Goal: Contribute content: Contribute content

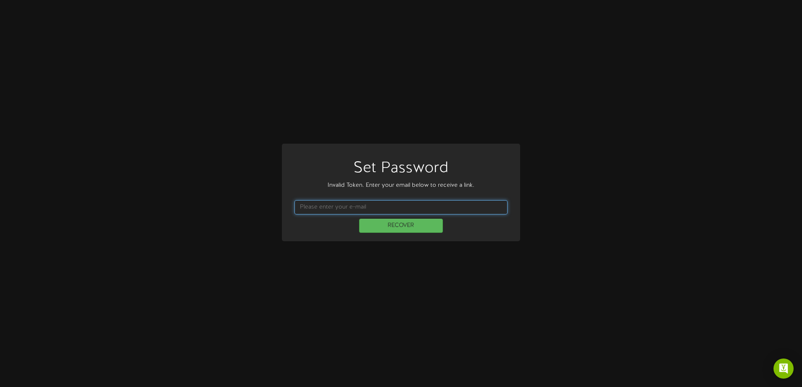
click at [339, 210] on input "text" at bounding box center [400, 207] width 213 height 14
type input "bgonzales@henselphelps.com"
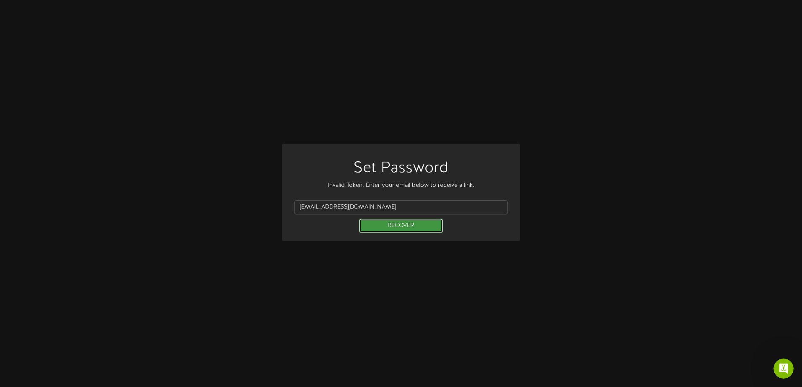
click at [408, 229] on button "RECOVER" at bounding box center [401, 226] width 84 height 14
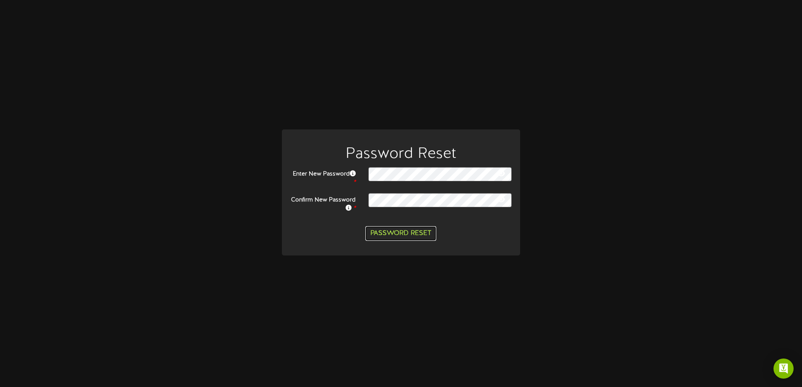
click at [424, 236] on button "Password Reset" at bounding box center [400, 233] width 71 height 15
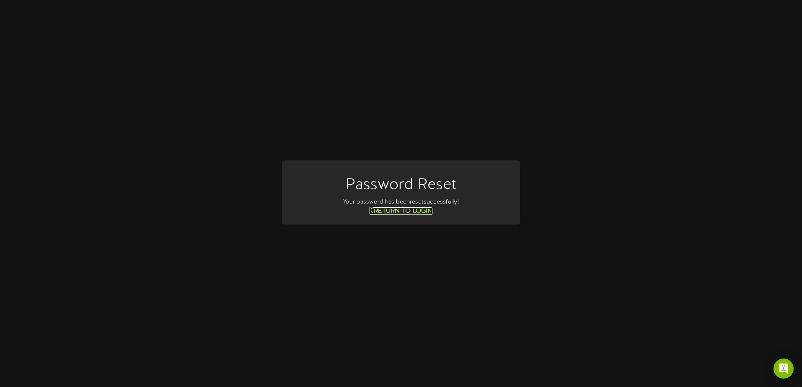
click at [425, 210] on link "Return to Login" at bounding box center [400, 212] width 63 height 8
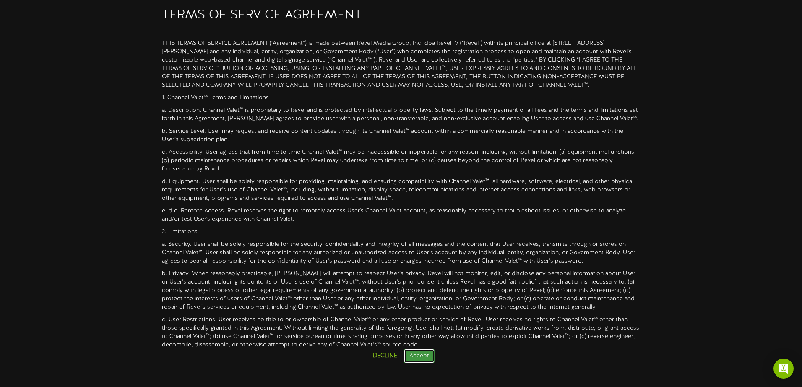
click at [422, 361] on button "Accept" at bounding box center [419, 356] width 31 height 14
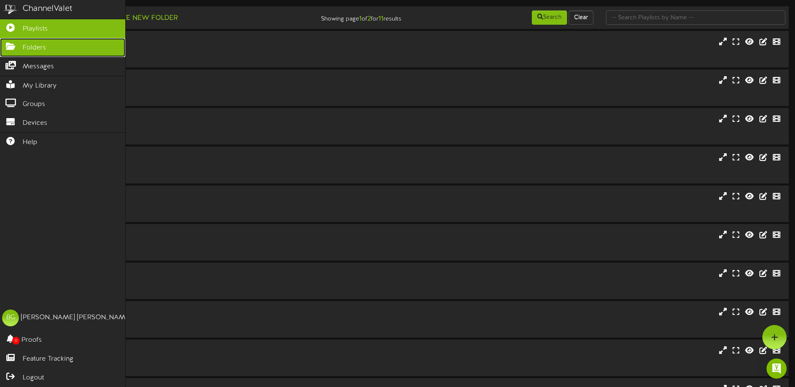
click at [5, 48] on icon at bounding box center [10, 45] width 21 height 6
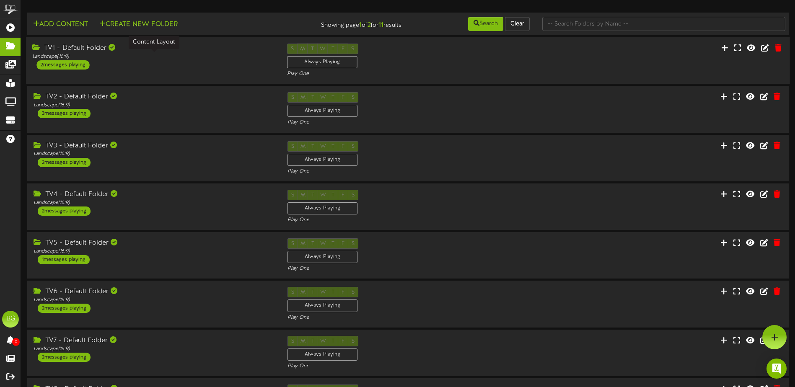
click at [197, 55] on div "Landscape ( 16:9 )" at bounding box center [153, 56] width 242 height 7
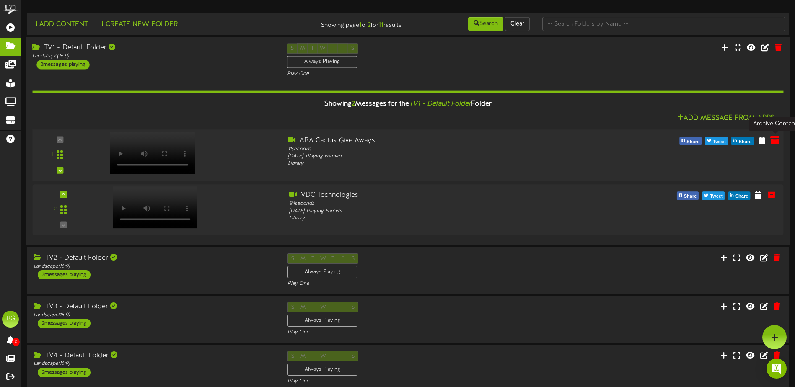
click at [776, 138] on icon at bounding box center [775, 139] width 9 height 9
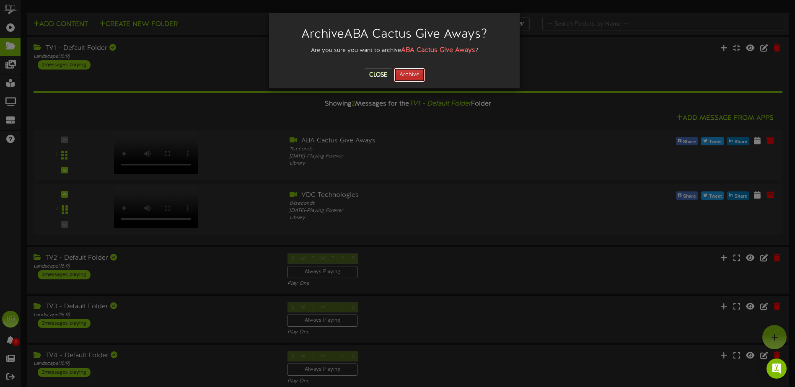
click at [418, 71] on button "Archive" at bounding box center [409, 75] width 31 height 14
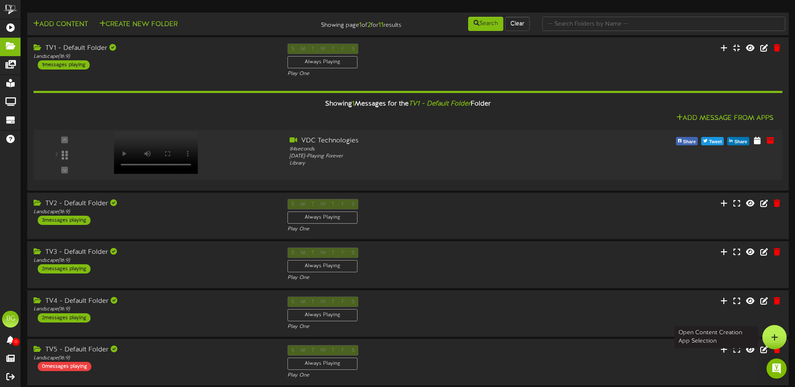
click at [777, 340] on icon at bounding box center [774, 338] width 7 height 8
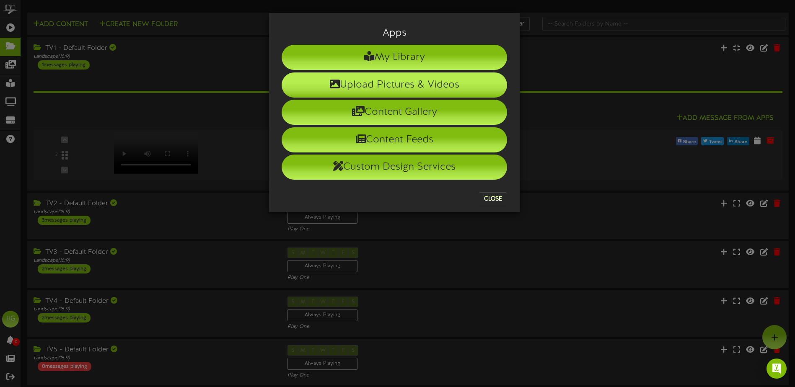
click at [460, 89] on li "Upload Pictures & Videos" at bounding box center [395, 85] width 226 height 25
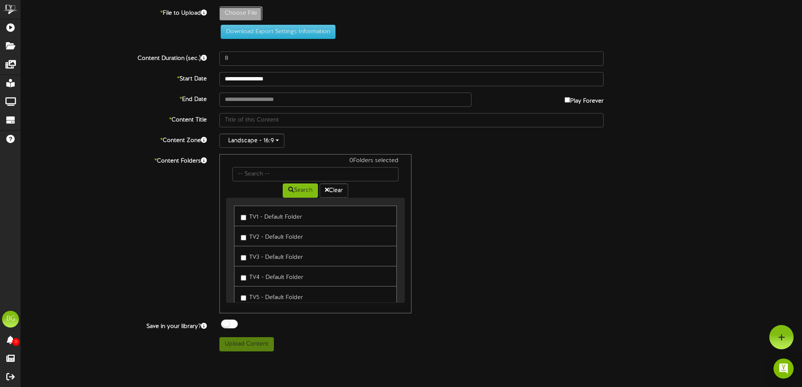
type input "**********"
type input "001_MCIS_SitePrint"
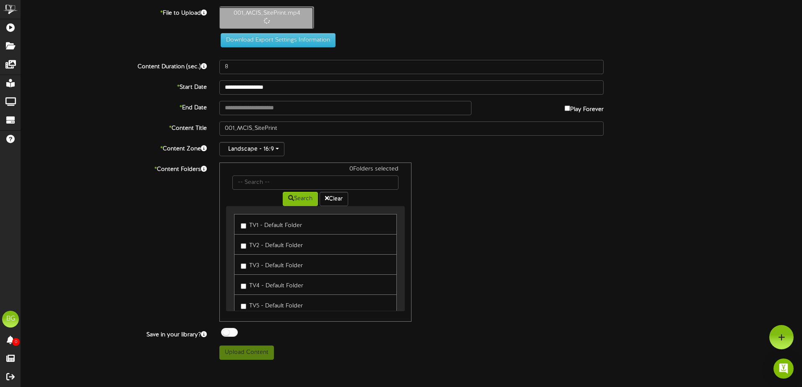
type input "86"
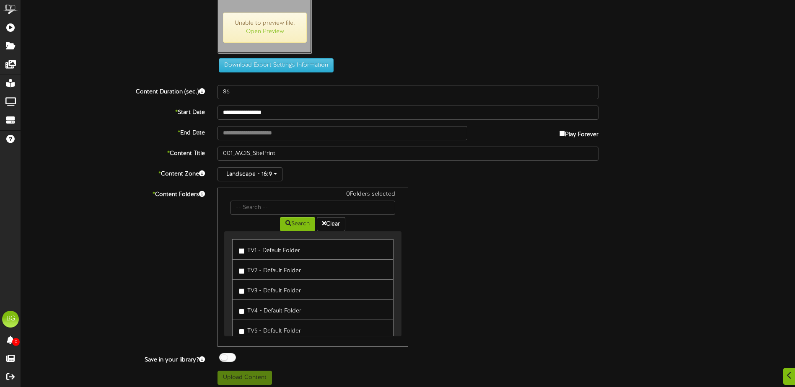
scroll to position [22, 0]
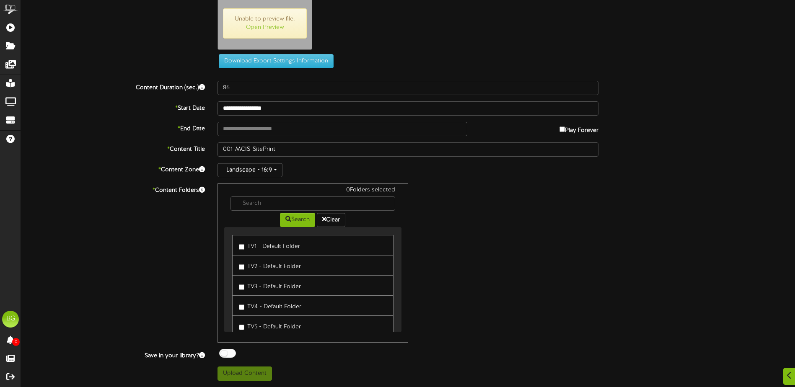
click at [262, 247] on label "TV1 - Default Folder" at bounding box center [269, 245] width 61 height 11
click at [263, 370] on button "Upload Content" at bounding box center [245, 374] width 55 height 14
type input "**********"
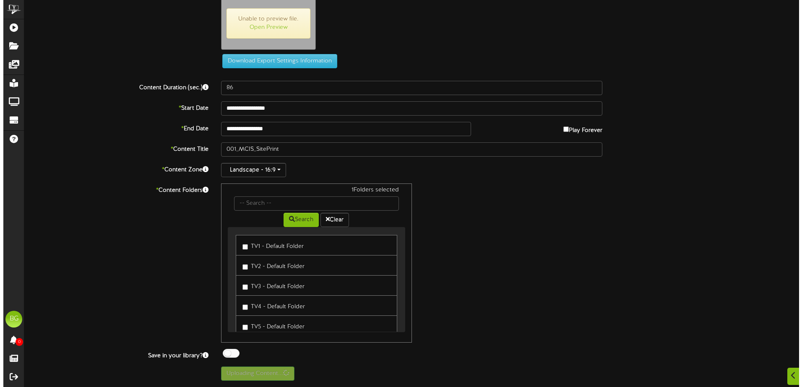
scroll to position [0, 0]
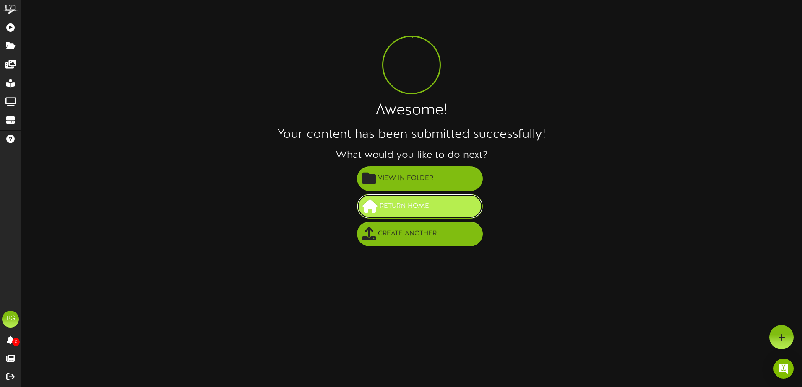
click at [433, 207] on button "Return Home" at bounding box center [420, 206] width 126 height 25
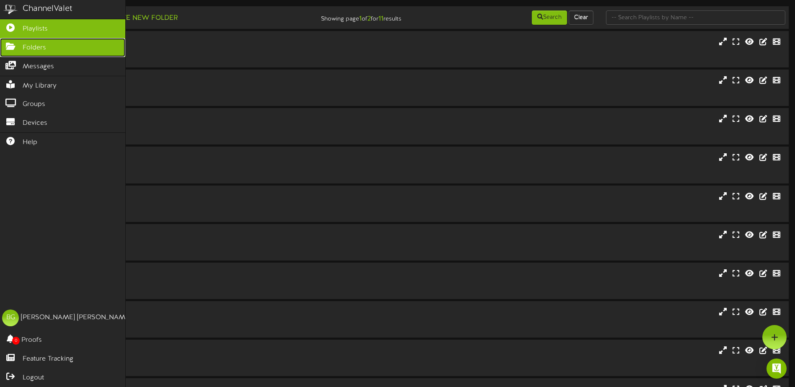
click at [17, 44] on icon at bounding box center [10, 45] width 21 height 6
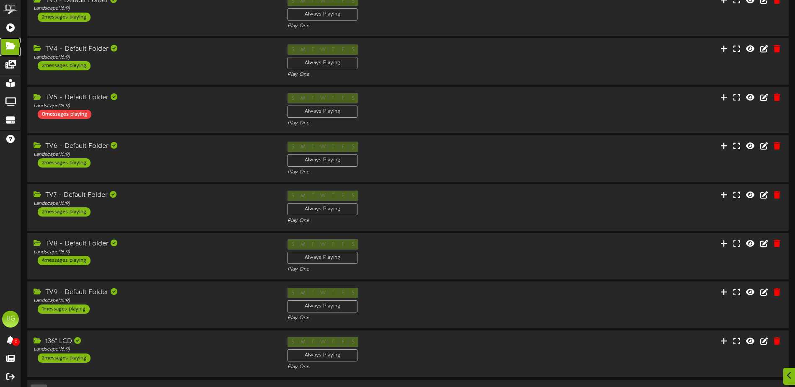
scroll to position [170, 0]
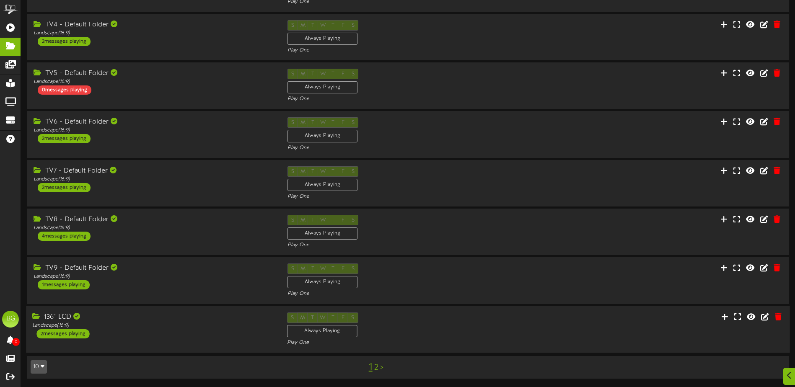
click at [210, 332] on div "136" LCD Landscape ( 16:9 ) 2 messages playing" at bounding box center [153, 325] width 255 height 26
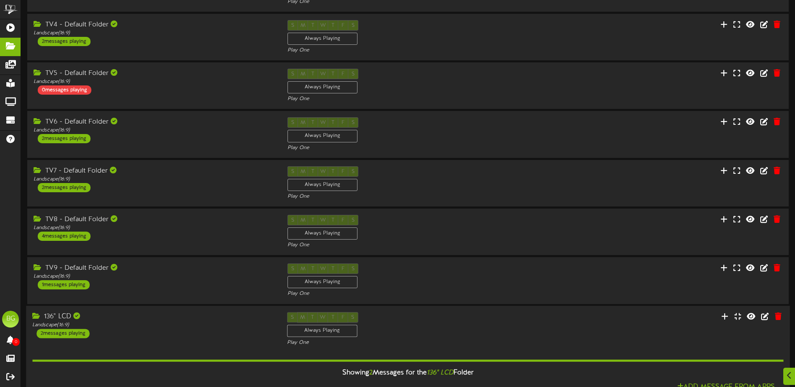
scroll to position [331, 0]
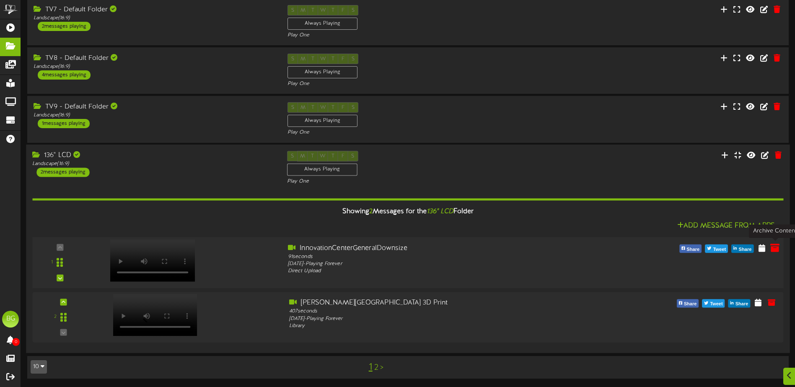
click at [776, 251] on icon at bounding box center [775, 247] width 9 height 9
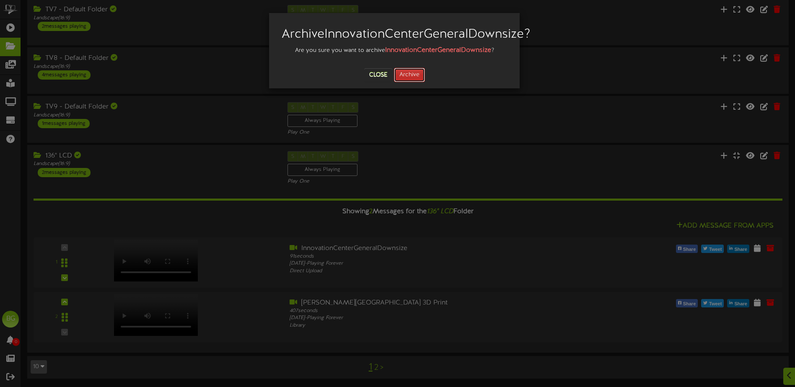
click at [424, 82] on button "Archive" at bounding box center [409, 75] width 31 height 14
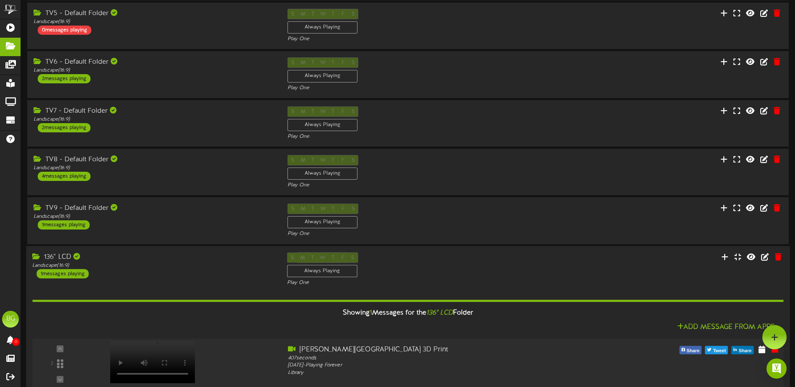
scroll to position [228, 0]
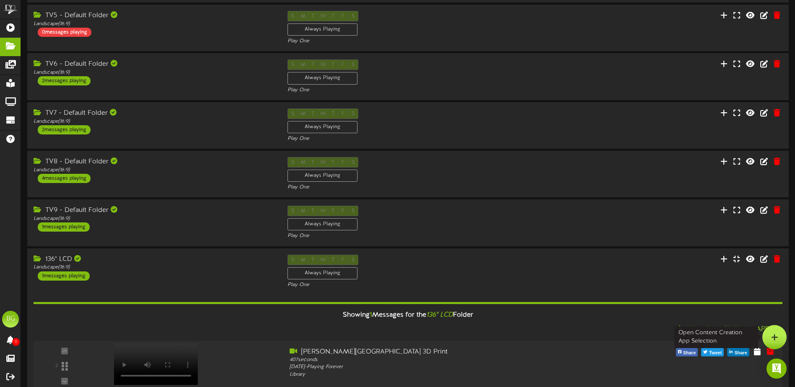
click at [768, 337] on div at bounding box center [775, 337] width 24 height 24
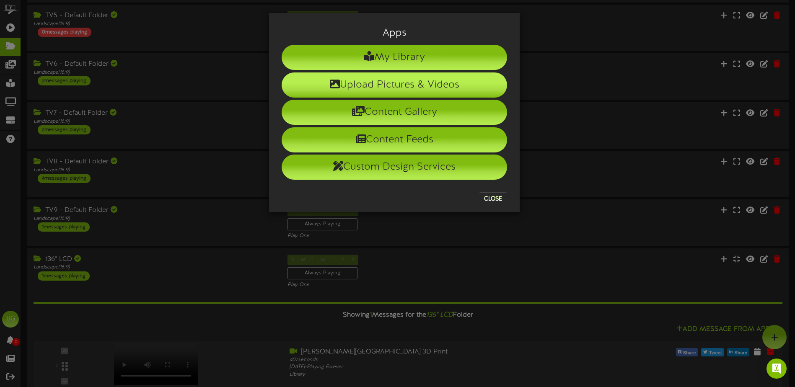
click at [452, 83] on li "Upload Pictures & Videos" at bounding box center [395, 85] width 226 height 25
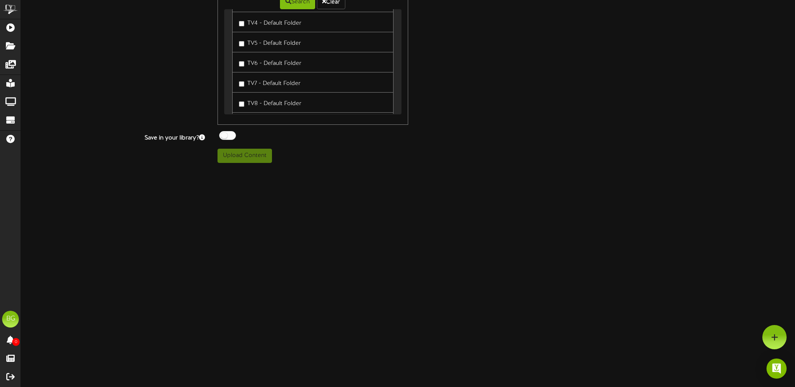
scroll to position [141, 0]
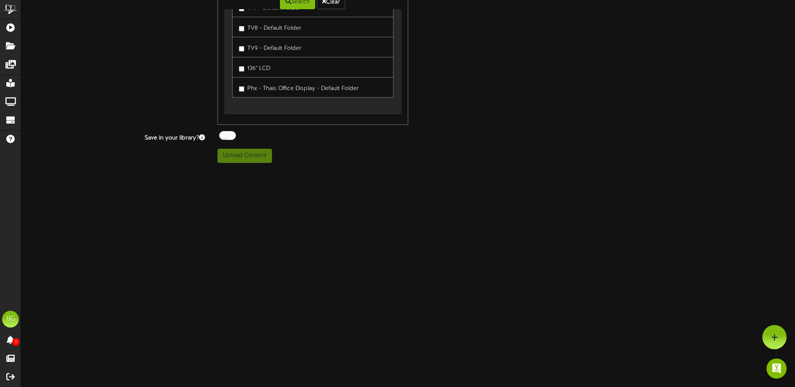
click at [282, 65] on link "136" LCD" at bounding box center [312, 67] width 161 height 21
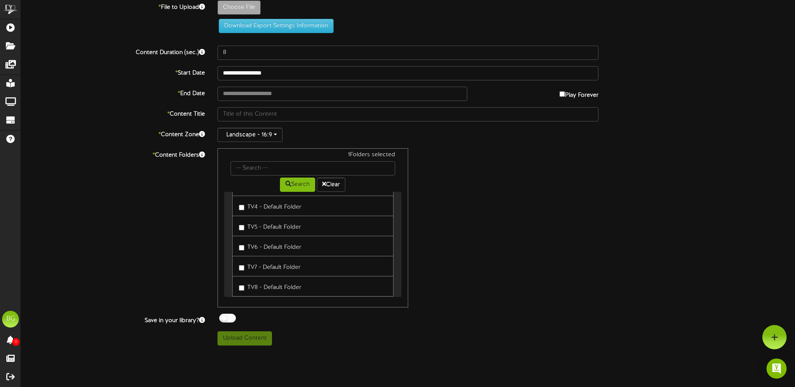
scroll to position [0, 0]
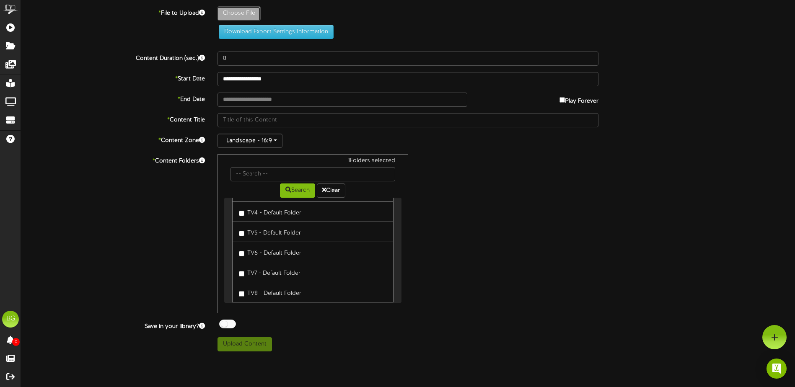
type input "**********"
type input "000_MainDisplay"
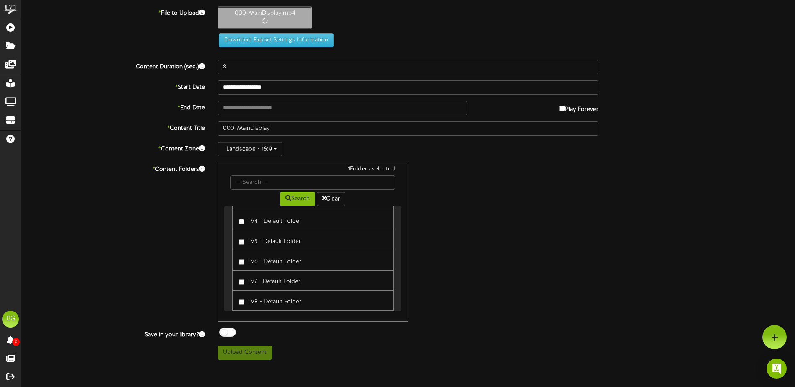
type input "90"
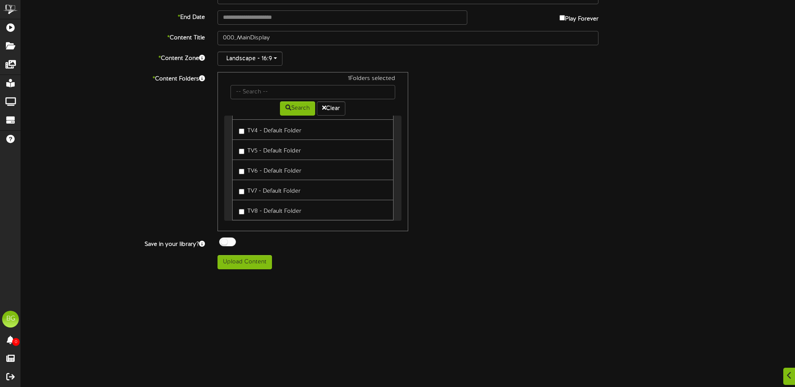
scroll to position [134, 0]
click at [261, 262] on button "Upload Content" at bounding box center [245, 262] width 55 height 14
type input "**********"
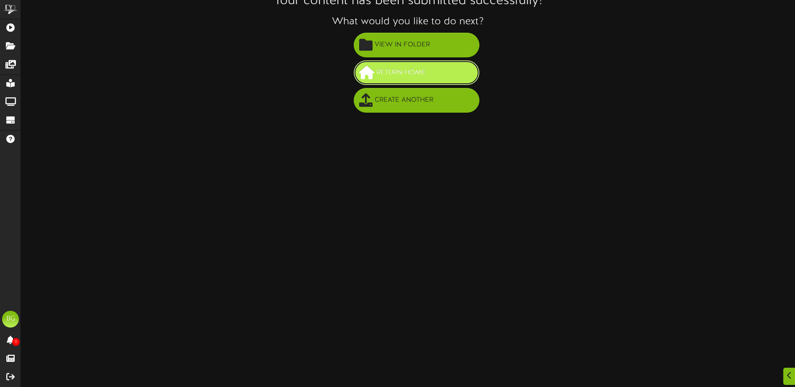
click at [409, 78] on span "Return Home" at bounding box center [401, 73] width 54 height 14
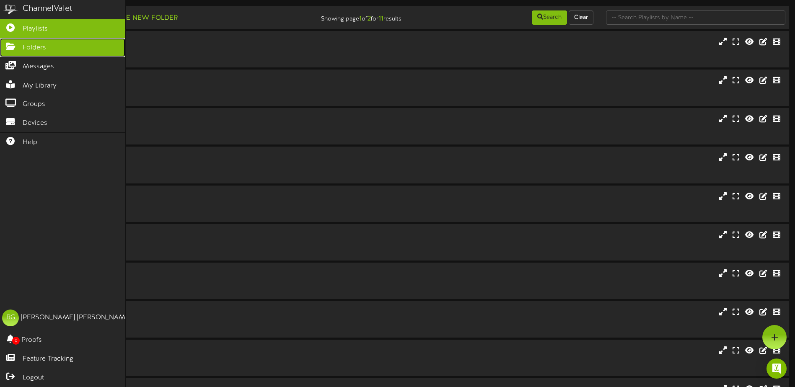
click at [6, 49] on icon at bounding box center [10, 45] width 21 height 6
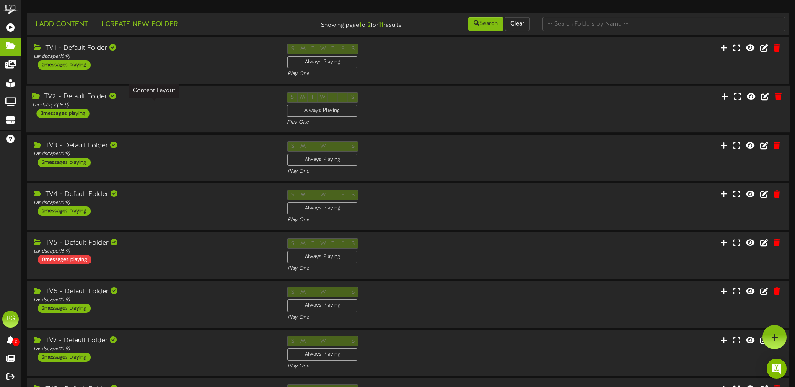
click at [196, 106] on div "Landscape ( 16:9 )" at bounding box center [153, 105] width 242 height 7
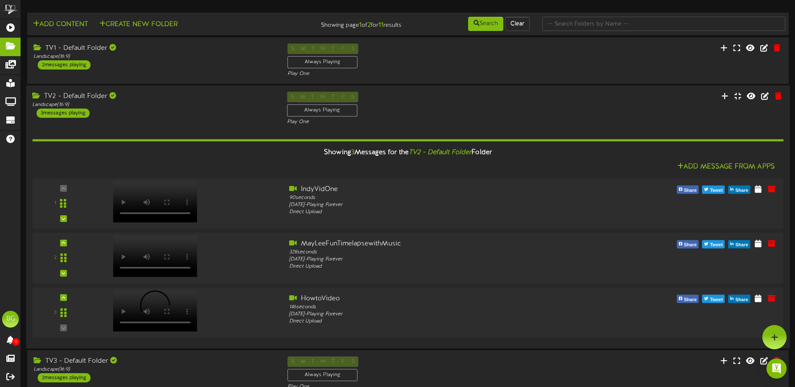
click at [208, 109] on div "TV2 - Default Folder Landscape ( 16:9 ) 3 messages playing" at bounding box center [153, 105] width 255 height 26
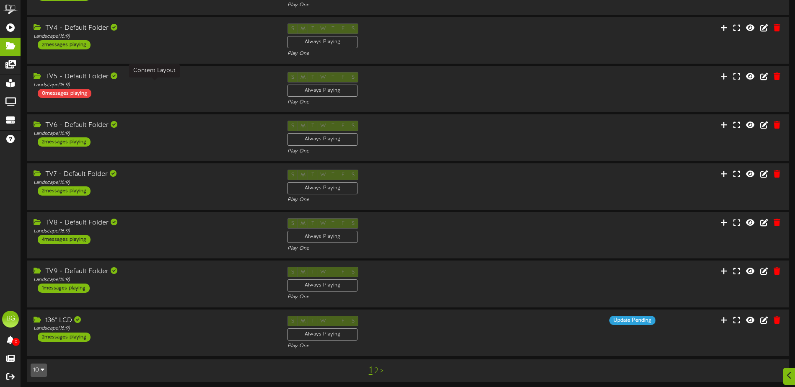
scroll to position [170, 0]
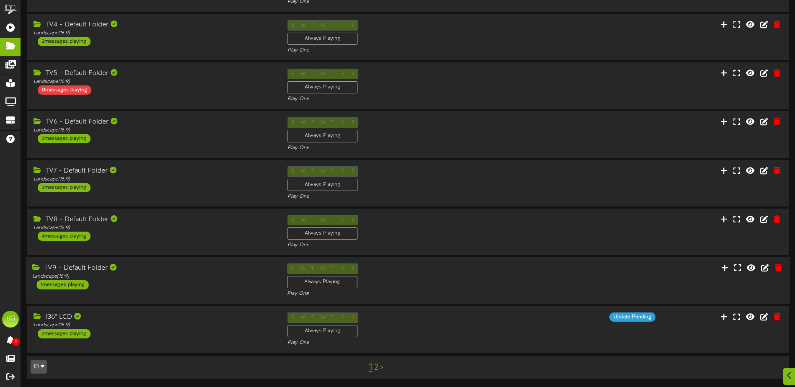
click at [145, 262] on div "TV9 - Default Folder Landscape ( 16:9 ) 1 messages playing S M T W T F S Always…" at bounding box center [408, 280] width 764 height 47
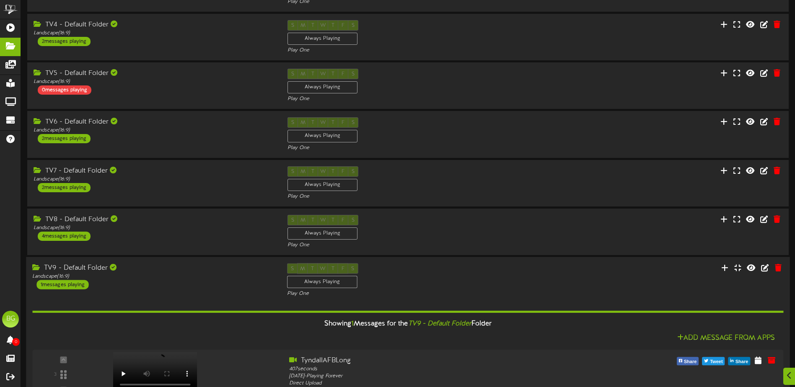
scroll to position [277, 0]
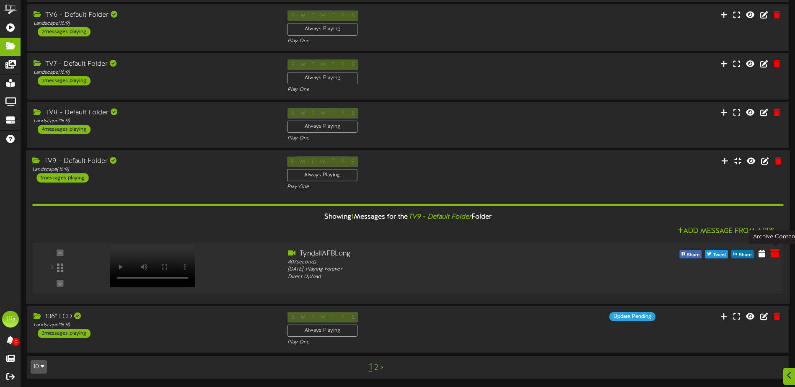
click at [776, 251] on icon at bounding box center [775, 253] width 9 height 9
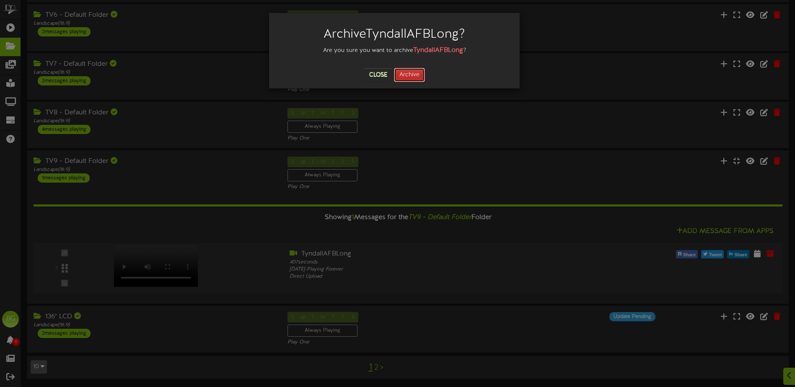
click at [413, 70] on button "Archive" at bounding box center [409, 75] width 31 height 14
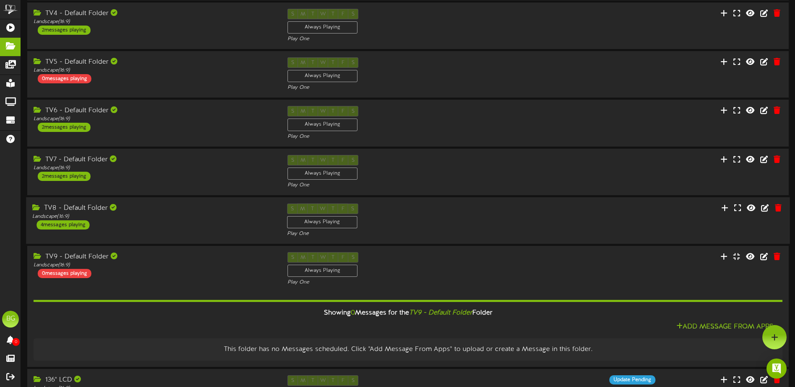
scroll to position [181, 0]
click at [768, 340] on div at bounding box center [775, 337] width 24 height 24
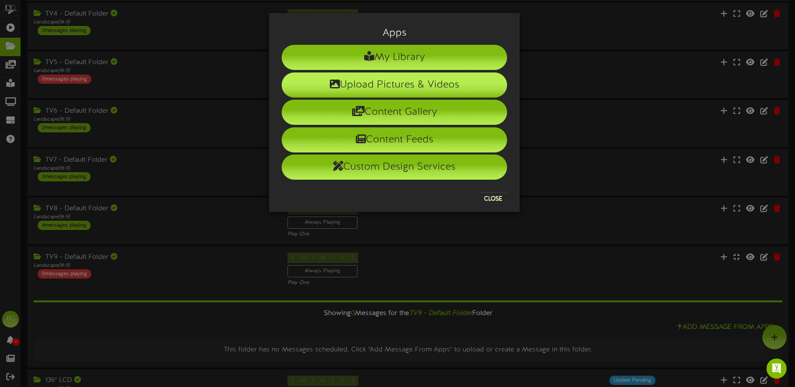
click at [476, 81] on li "Upload Pictures & Videos" at bounding box center [395, 85] width 226 height 25
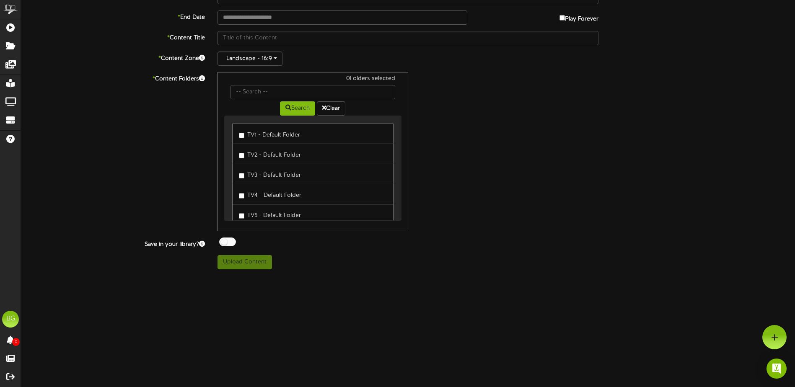
scroll to position [82, 0]
click at [125, 86] on div "* Content Folders 0 Folders selected Search Clear TV1 - Default Folder TV2 - De…" at bounding box center [408, 152] width 787 height 159
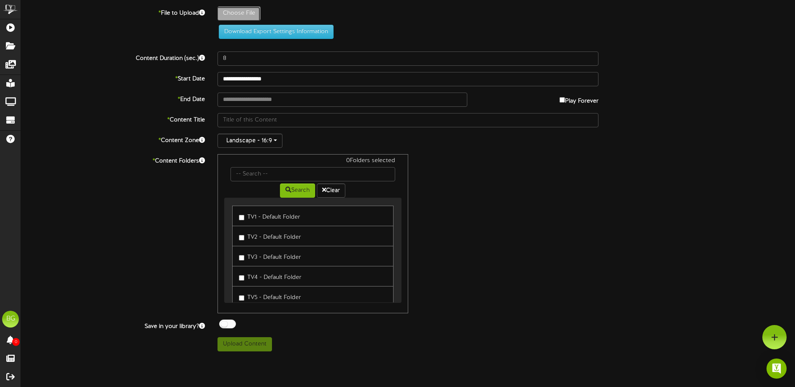
type input "**********"
type input "002_PNW_Follo"
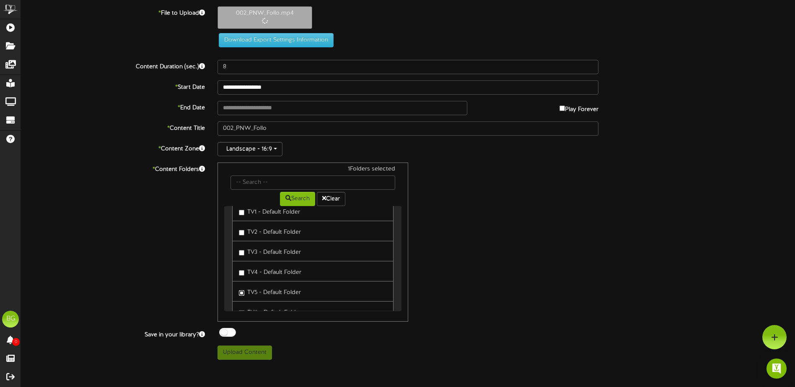
type input "118"
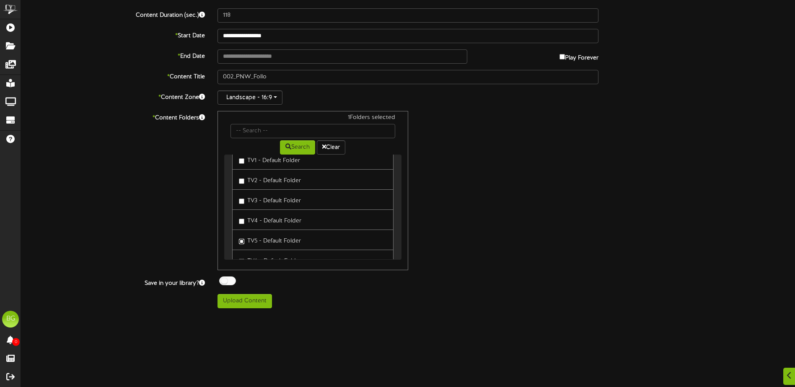
scroll to position [95, 0]
click at [234, 301] on button "Upload Content" at bounding box center [245, 301] width 55 height 14
type input "**********"
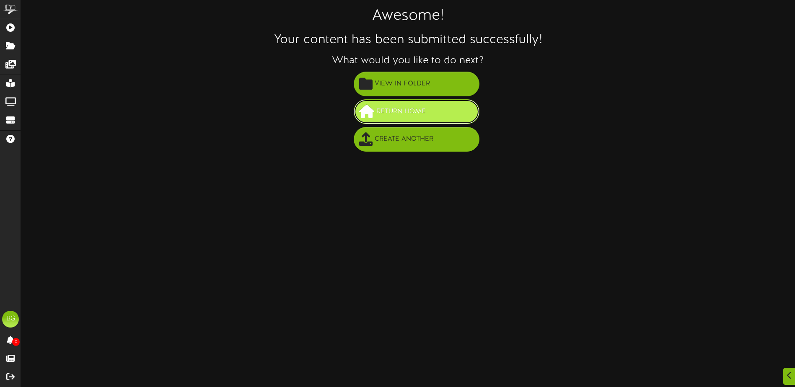
click at [431, 117] on button "Return Home" at bounding box center [417, 111] width 126 height 25
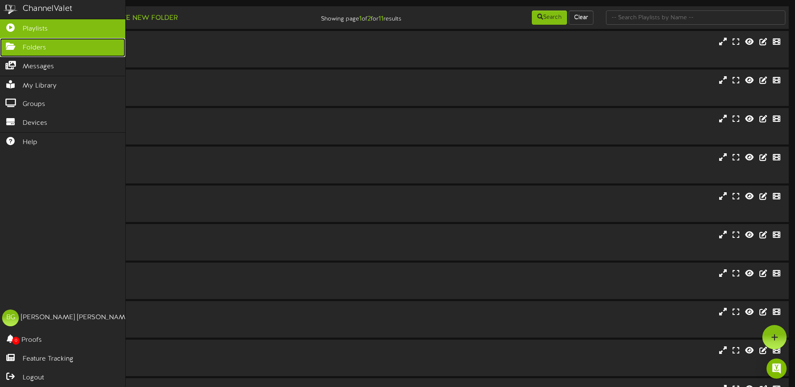
click at [9, 46] on icon at bounding box center [10, 45] width 21 height 6
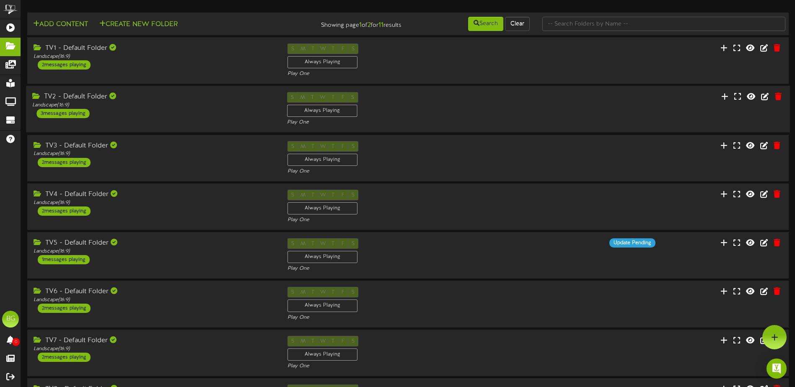
click at [189, 123] on div "TV2 - Default Folder Landscape ( 16:9 ) 3 messages playing S M T W T F S Always…" at bounding box center [408, 109] width 764 height 34
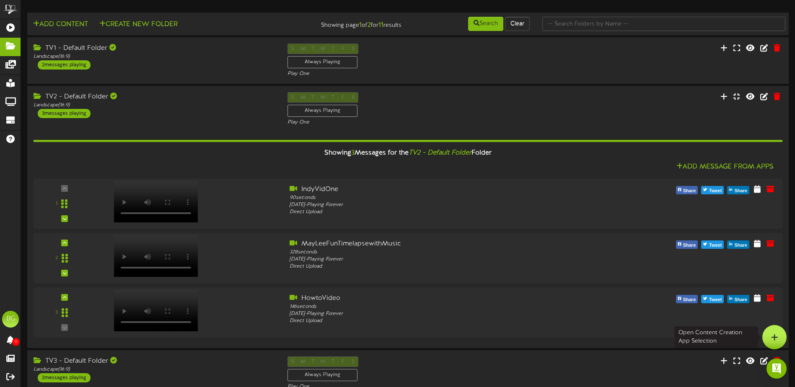
click at [777, 338] on icon at bounding box center [774, 338] width 7 height 8
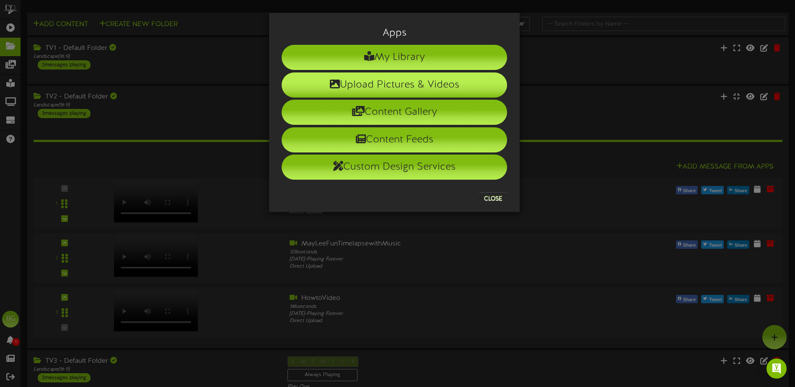
click at [429, 84] on li "Upload Pictures & Videos" at bounding box center [395, 85] width 226 height 25
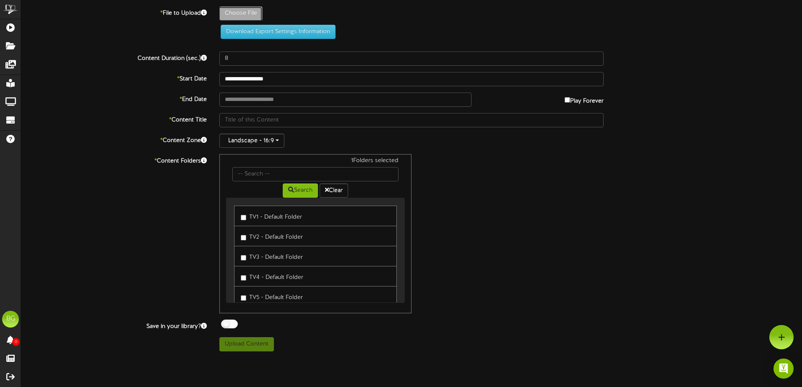
type input "**********"
type input "003_MidATL_CAT"
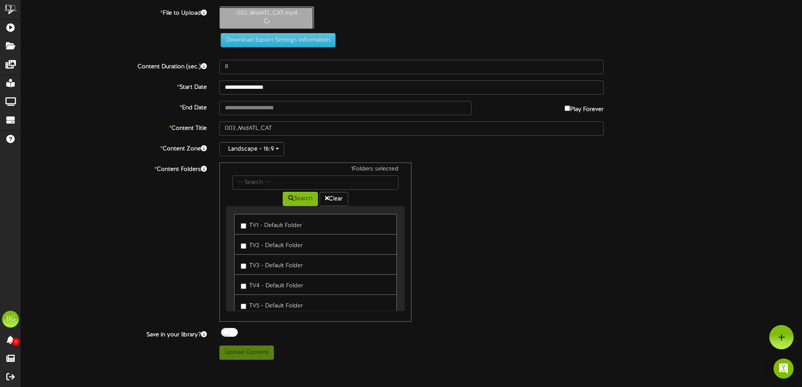
type input "48"
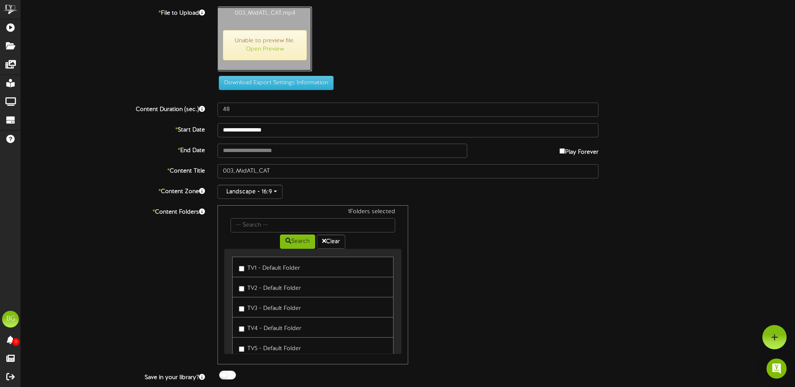
scroll to position [22, 0]
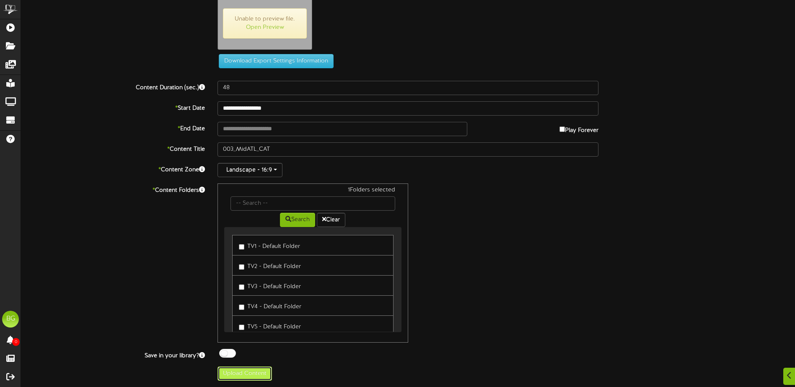
click at [241, 378] on button "Upload Content" at bounding box center [245, 374] width 55 height 14
type input "**********"
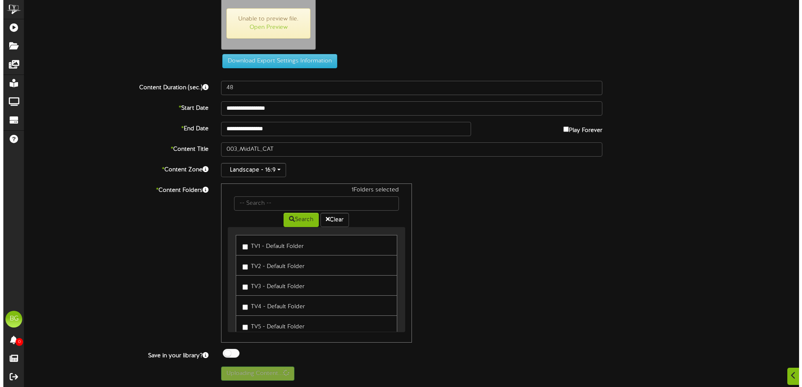
scroll to position [0, 0]
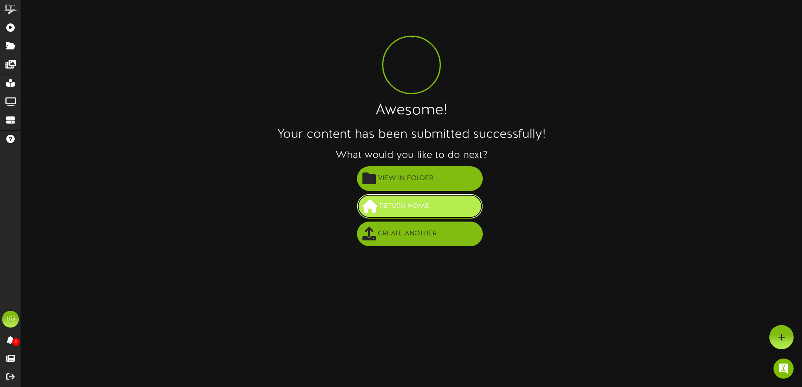
click at [453, 205] on button "Return Home" at bounding box center [420, 206] width 126 height 25
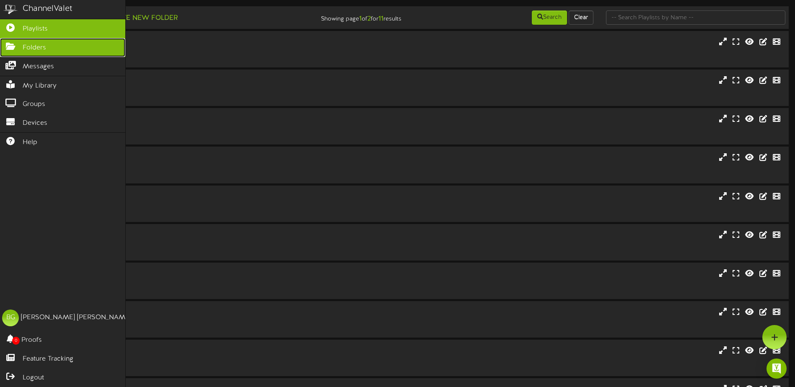
click at [8, 44] on icon at bounding box center [10, 45] width 21 height 6
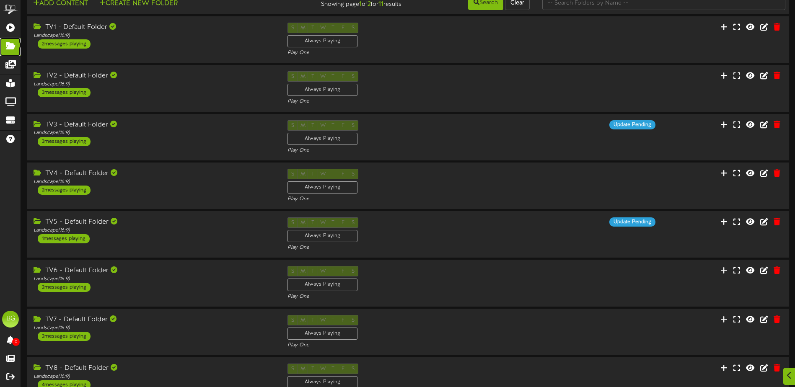
scroll to position [21, 0]
click at [156, 177] on div "TV4 - Default Folder" at bounding box center [153, 174] width 242 height 10
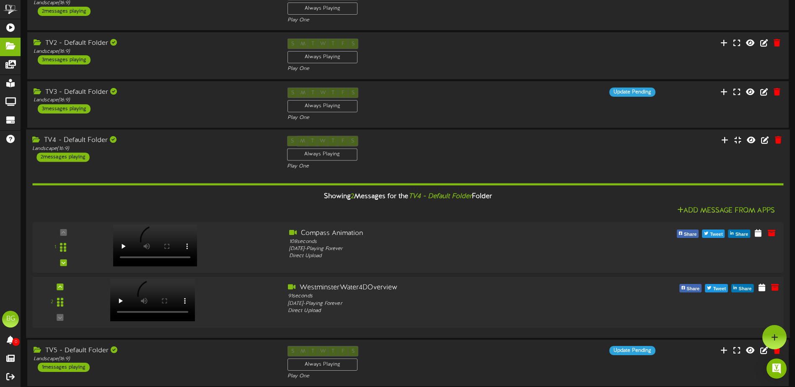
scroll to position [50, 0]
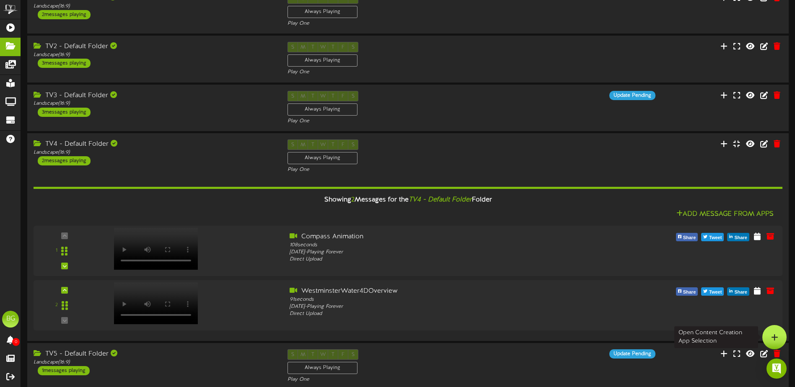
click at [768, 336] on div at bounding box center [775, 337] width 24 height 24
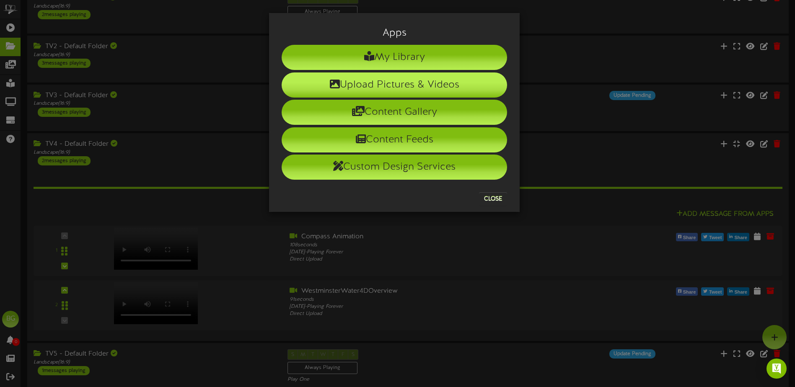
click at [392, 85] on li "Upload Pictures & Videos" at bounding box center [395, 85] width 226 height 25
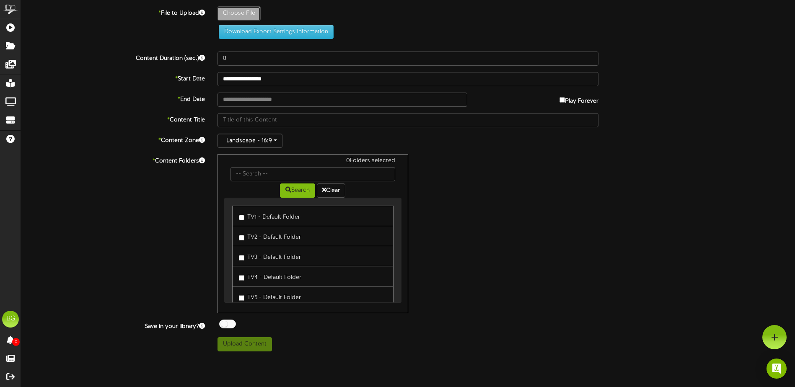
type input "**********"
type input "004_NorCal_SiteVision_GreenBadger_CIVRobotics"
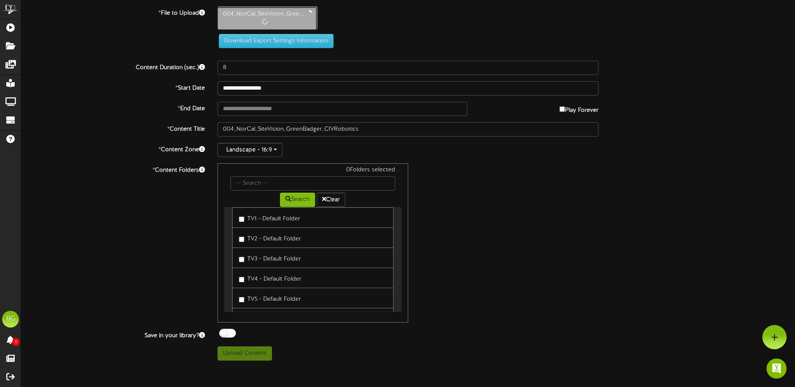
scroll to position [8, 0]
click at [240, 282] on label "TV4 - Default Folder" at bounding box center [270, 277] width 62 height 11
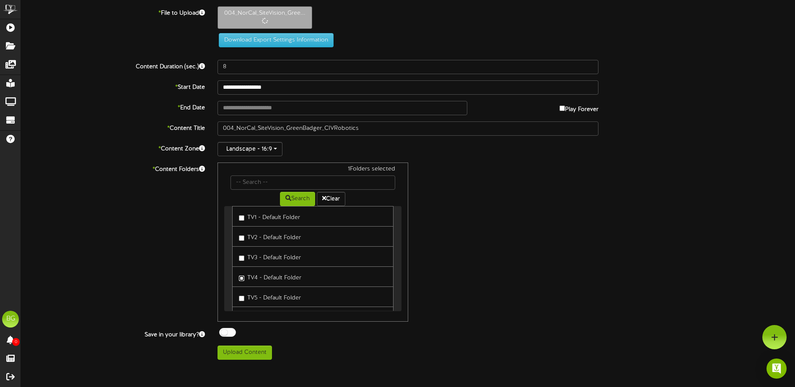
type input "142"
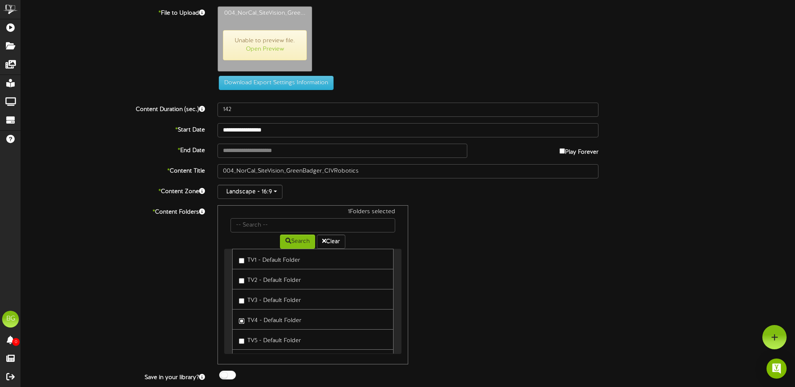
scroll to position [22, 0]
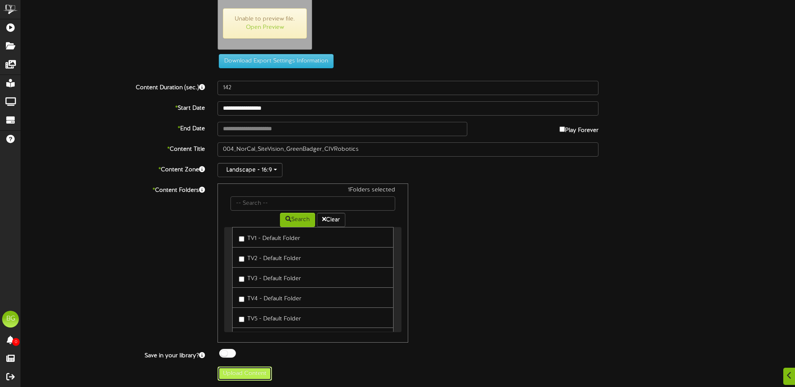
click at [228, 377] on button "Upload Content" at bounding box center [245, 374] width 55 height 14
type input "**********"
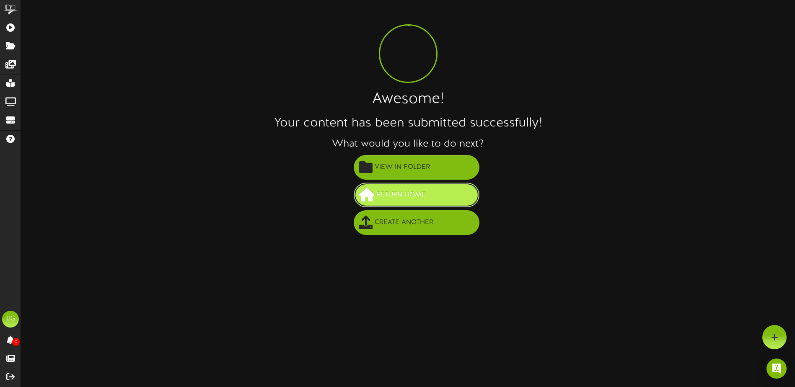
click at [426, 190] on span "Return Home" at bounding box center [401, 195] width 54 height 14
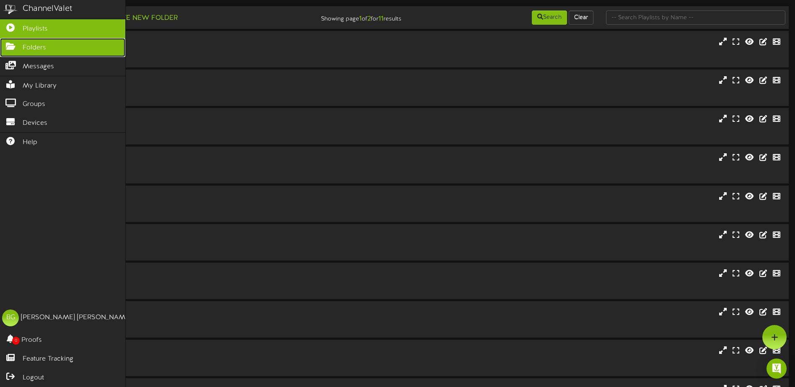
click at [15, 44] on icon at bounding box center [10, 45] width 21 height 6
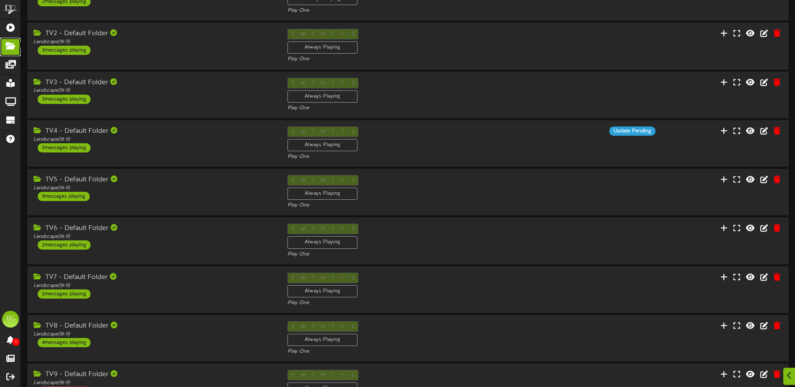
scroll to position [64, 0]
click at [177, 197] on div "TV5 - Default Folder Landscape ( 16:9 ) 1 messages playing" at bounding box center [153, 188] width 255 height 26
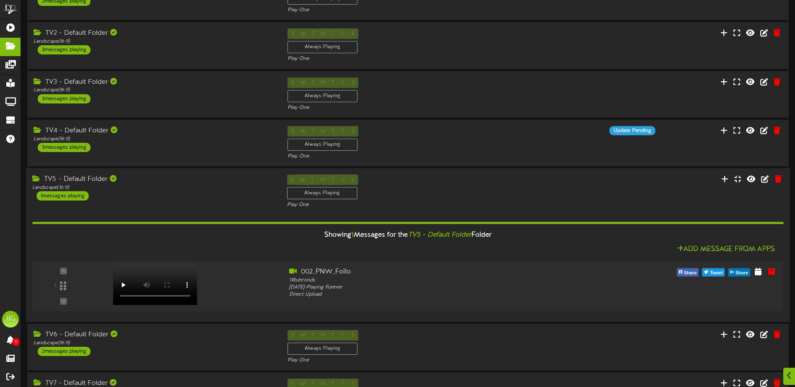
click at [177, 197] on div "TV5 - Default Folder Landscape ( 16:9 ) 1 messages playing" at bounding box center [153, 188] width 255 height 26
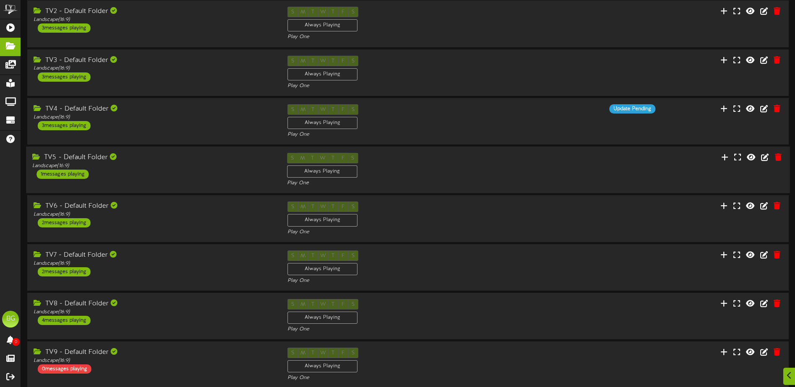
scroll to position [87, 0]
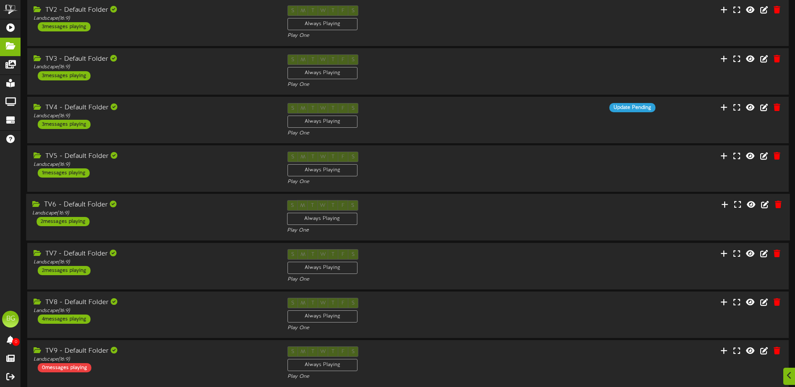
click at [192, 227] on div "TV6 - Default Folder Landscape ( 16:9 ) 2 messages playing S M T W T F S Always…" at bounding box center [408, 217] width 764 height 34
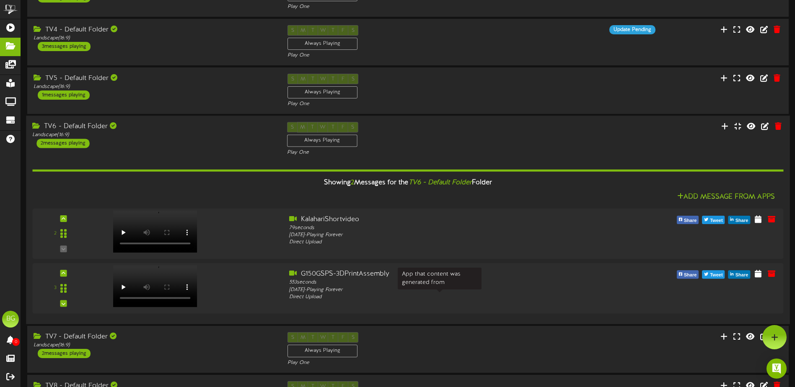
scroll to position [163, 0]
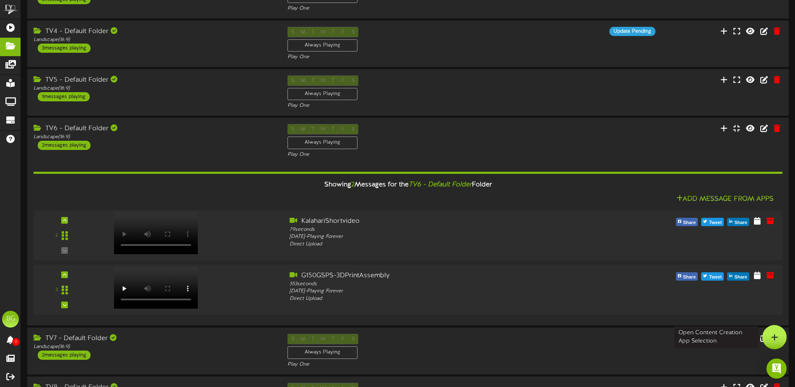
click at [768, 335] on div at bounding box center [775, 337] width 24 height 24
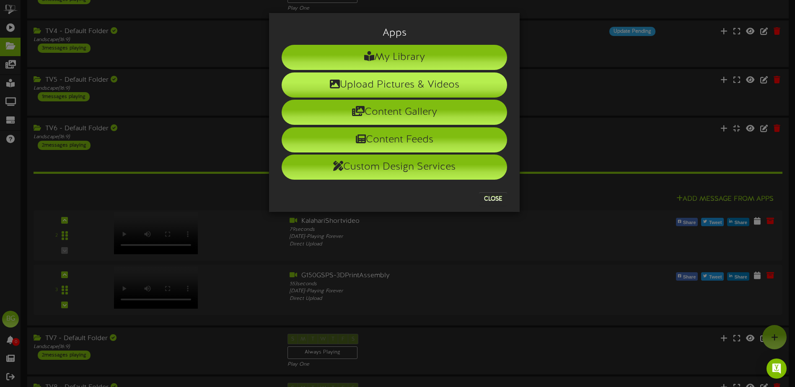
click at [482, 82] on li "Upload Pictures & Videos" at bounding box center [395, 85] width 226 height 25
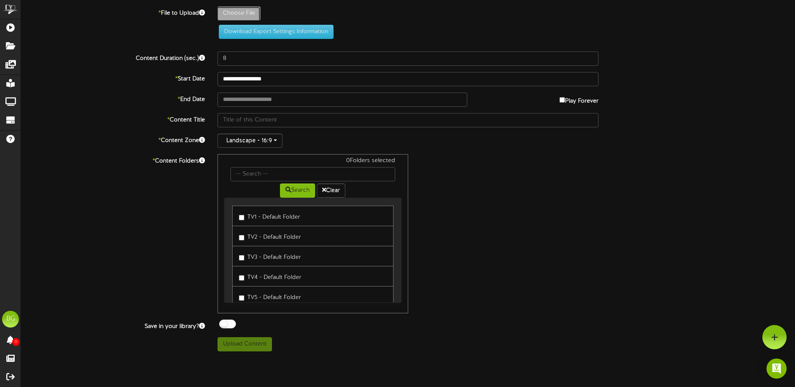
type input "**********"
type input "005_RMR_Heagon_Pretred"
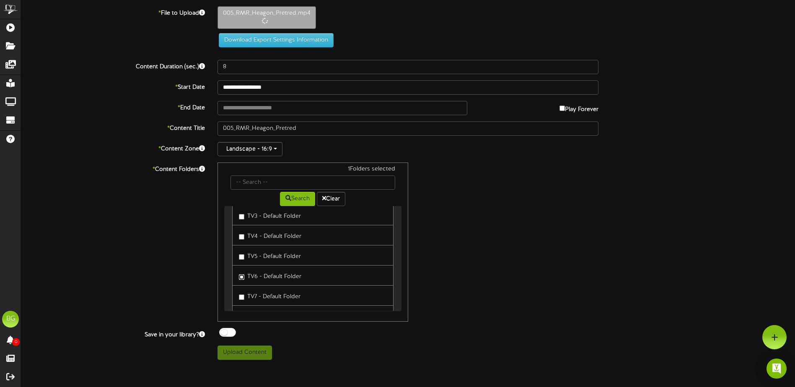
type input "136"
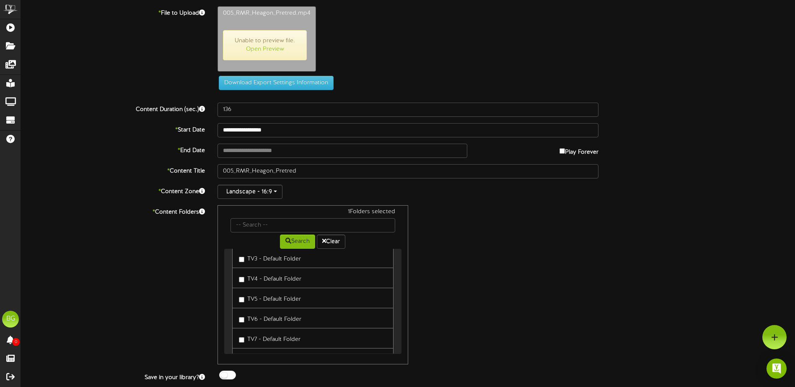
click at [131, 271] on div "* Content Folders 1 Folders selected Search Clear TV1 - Default Folder TV2 - De…" at bounding box center [408, 284] width 787 height 159
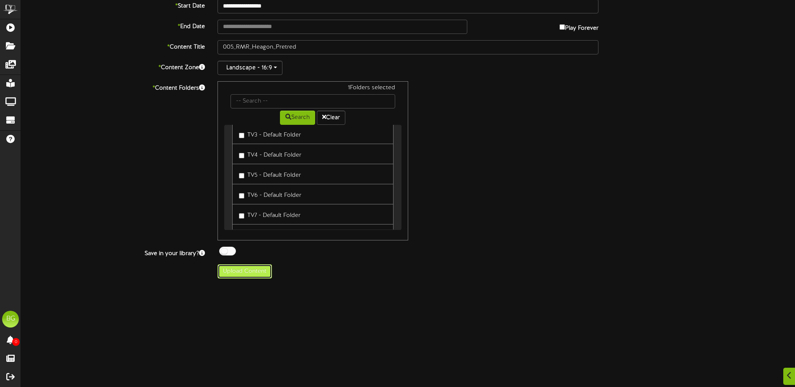
click at [241, 274] on button "Upload Content" at bounding box center [245, 272] width 55 height 14
type input "**********"
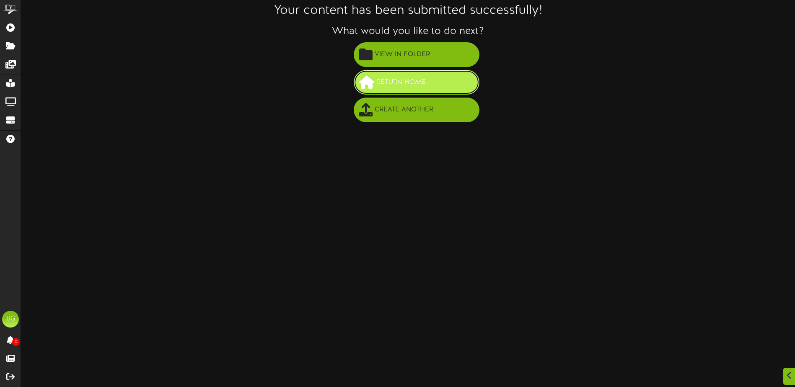
click at [441, 81] on button "Return Home" at bounding box center [417, 82] width 126 height 25
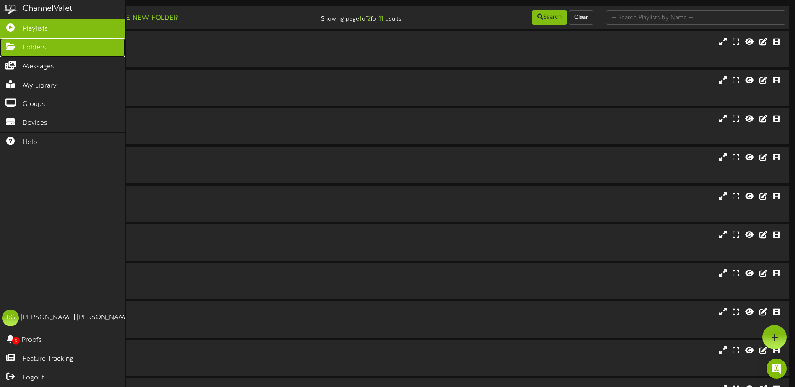
click at [9, 47] on icon at bounding box center [10, 45] width 21 height 6
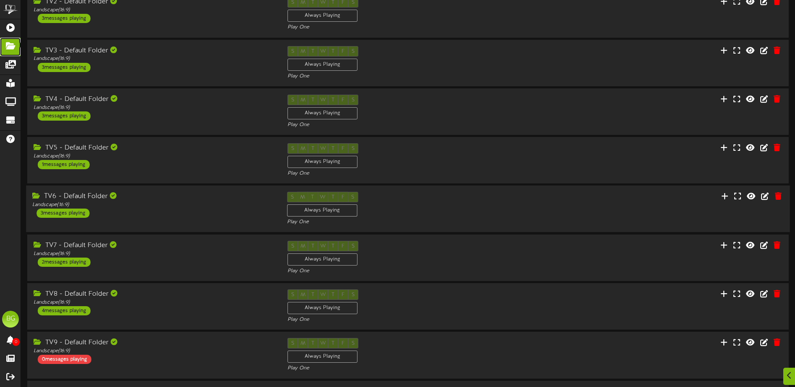
scroll to position [96, 0]
click at [164, 257] on div "TV7 - Default Folder Landscape ( 16:9 ) 2 messages playing" at bounding box center [153, 254] width 255 height 26
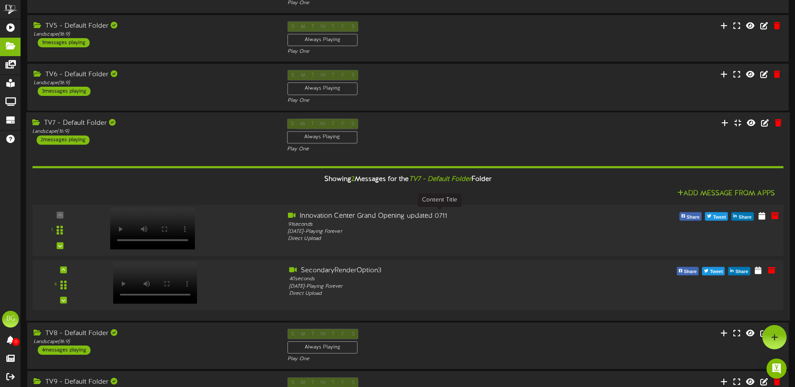
scroll to position [216, 0]
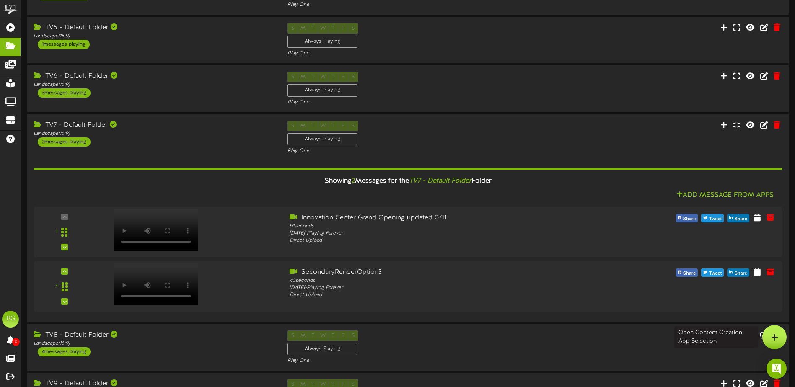
click at [773, 340] on icon at bounding box center [774, 338] width 7 height 8
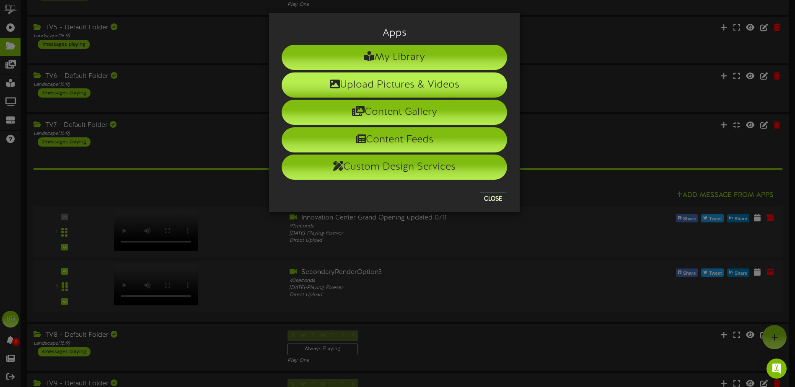
click at [477, 84] on li "Upload Pictures & Videos" at bounding box center [395, 85] width 226 height 25
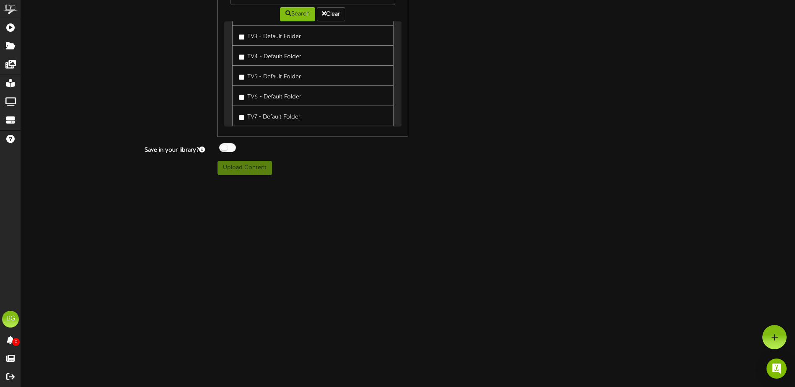
scroll to position [46, 0]
click at [281, 115] on label "TV7 - Default Folder" at bounding box center [270, 114] width 62 height 11
click at [309, 182] on html "ChannelValet Playlists Folders Messages My Library Groups Devices Help BG Brian…" at bounding box center [397, 2] width 795 height 358
click at [182, 58] on div "* Content Folders 1 Folders selected Search Clear TV1 - Default Folder TV2 - De…" at bounding box center [408, 57] width 787 height 159
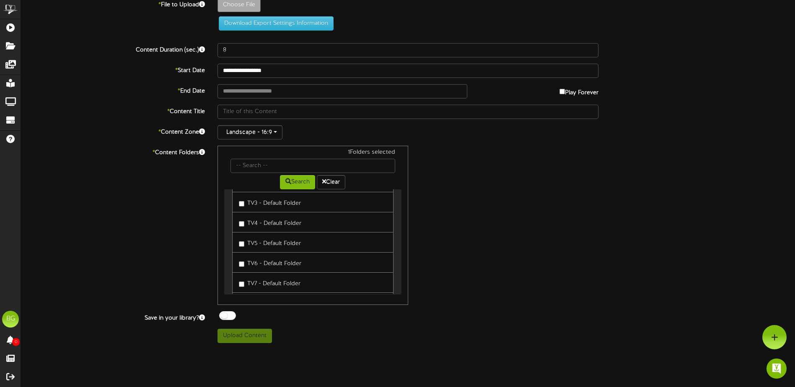
scroll to position [0, 0]
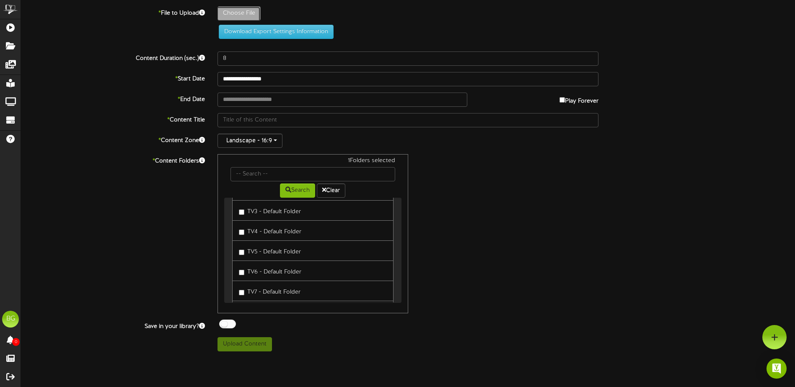
type input "**********"
type input "006_SoCal_SitevisionPro_CMBuilder"
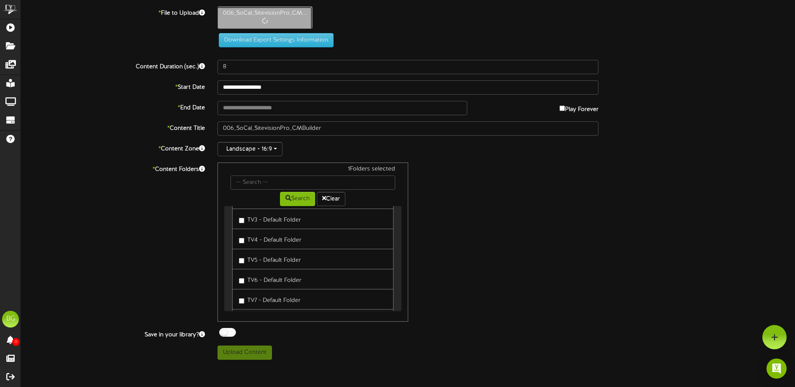
type input "85"
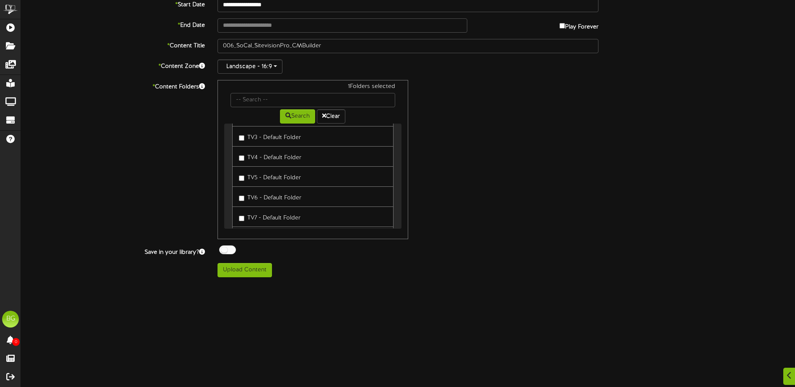
scroll to position [145, 0]
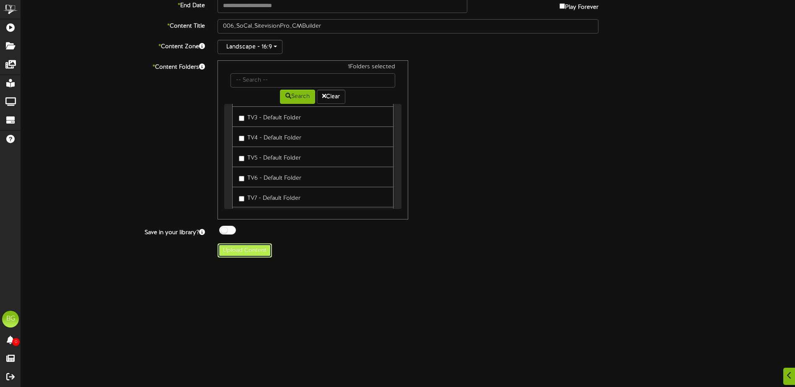
click at [256, 255] on button "Upload Content" at bounding box center [245, 251] width 55 height 14
type input "**********"
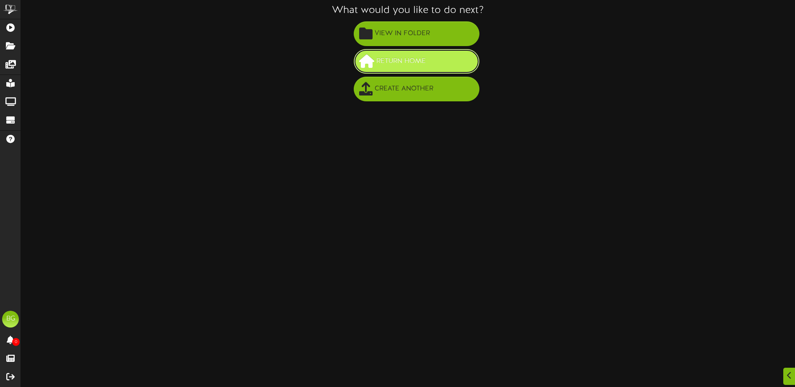
click at [431, 52] on button "Return Home" at bounding box center [417, 61] width 126 height 25
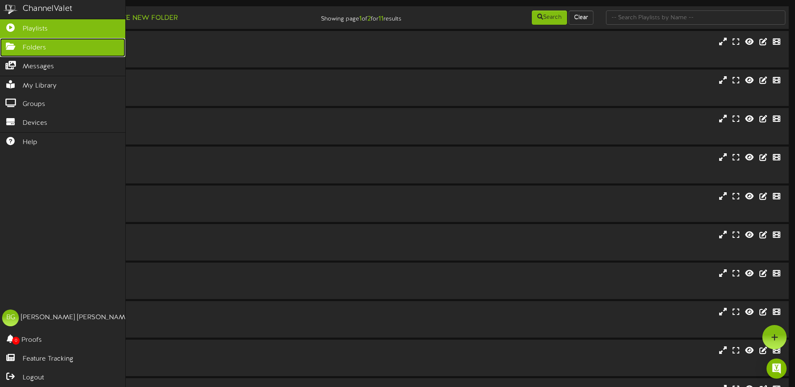
click at [22, 49] on link "Folders" at bounding box center [62, 47] width 125 height 19
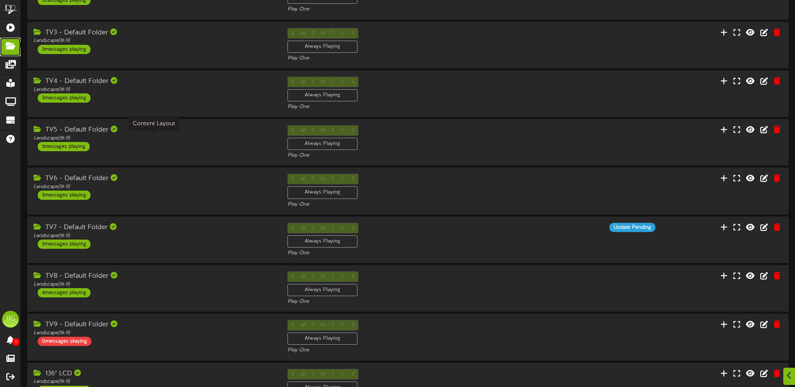
scroll to position [114, 0]
click at [166, 282] on div "Landscape ( 16:9 )" at bounding box center [153, 284] width 242 height 7
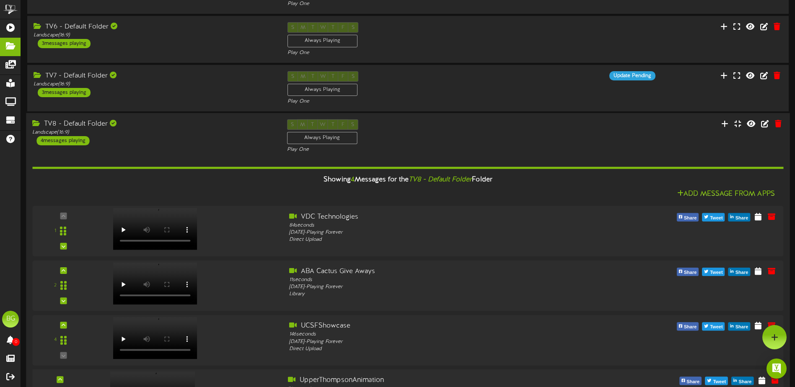
scroll to position [265, 0]
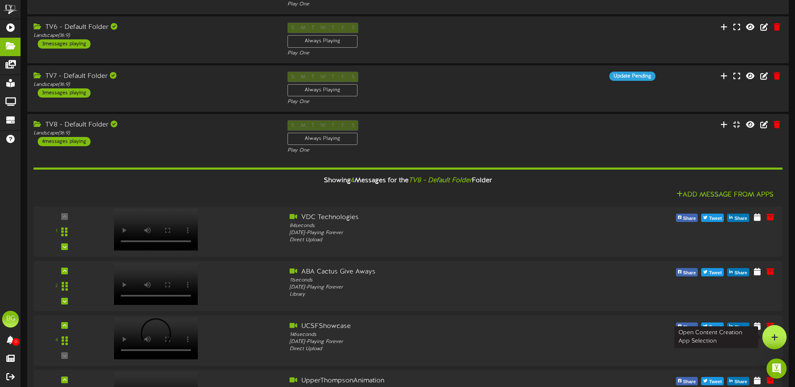
click at [775, 335] on icon at bounding box center [774, 338] width 7 height 8
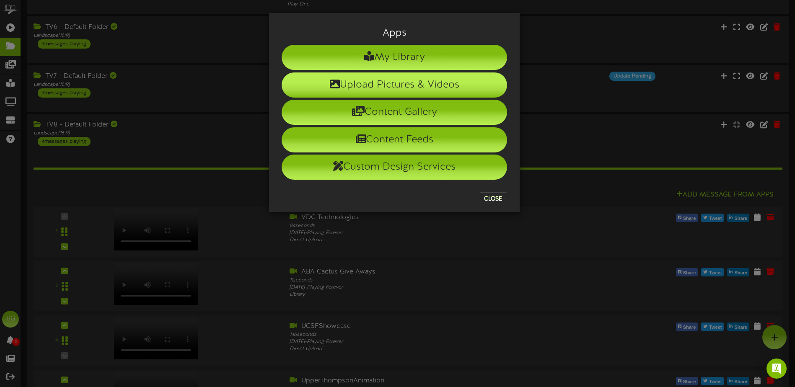
click at [487, 79] on li "Upload Pictures & Videos" at bounding box center [395, 85] width 226 height 25
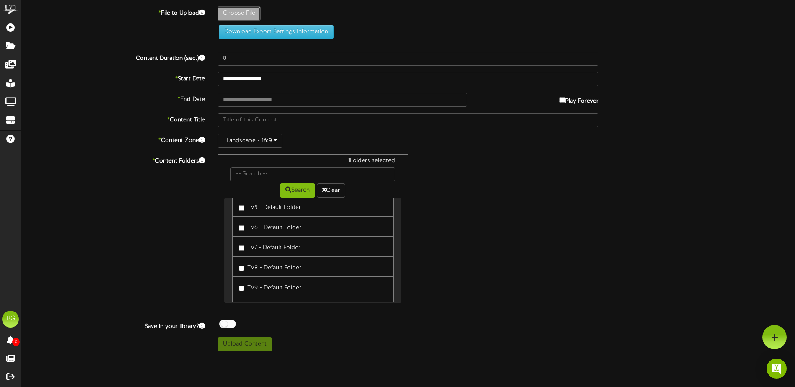
type input "**********"
type input "007_Southcentral-HPSiteprint"
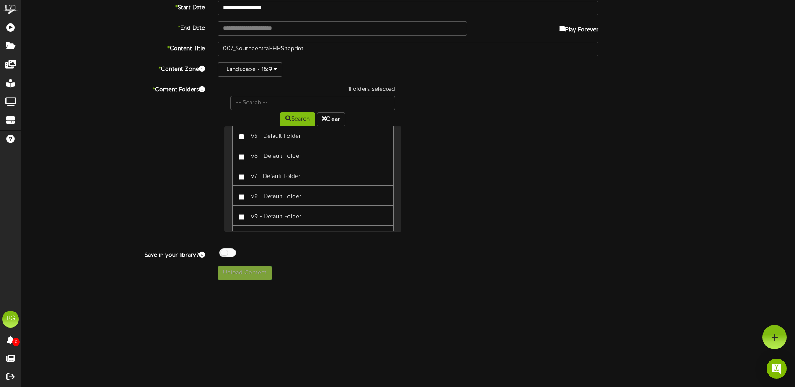
scroll to position [123, 0]
type input "123"
click at [222, 278] on button "Upload Content" at bounding box center [245, 273] width 55 height 14
type input "**********"
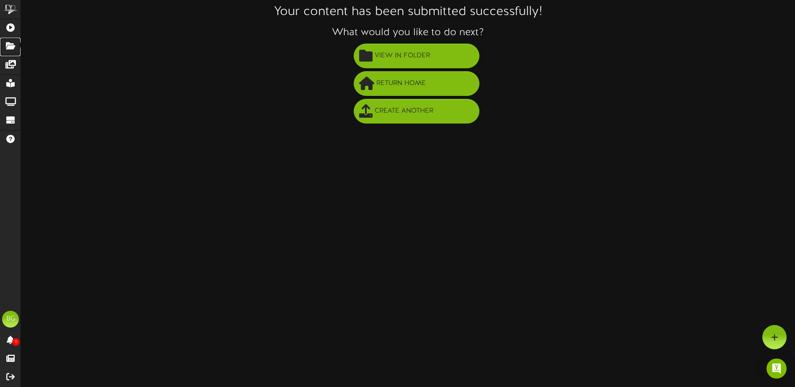
click at [0, 48] on html "ChannelValet Playlists Folders Messages My Library Groups Devices Help BG [PERS…" at bounding box center [397, 3] width 795 height 252
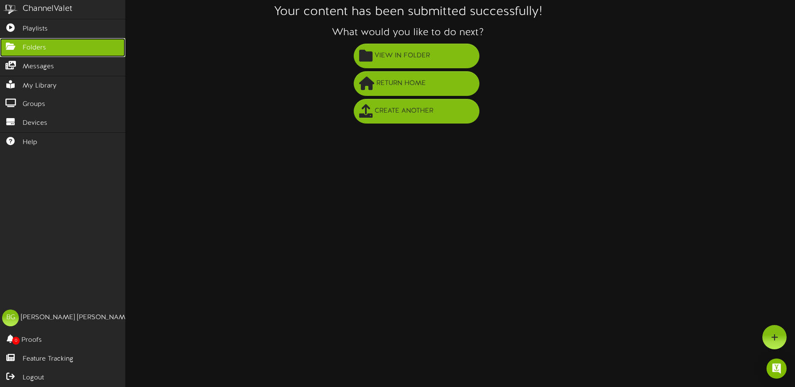
click at [5, 47] on icon at bounding box center [10, 45] width 21 height 6
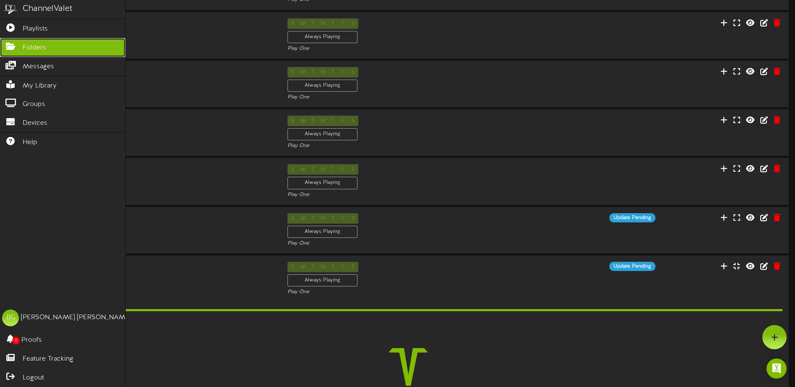
click at [66, 49] on link "Folders" at bounding box center [62, 47] width 125 height 19
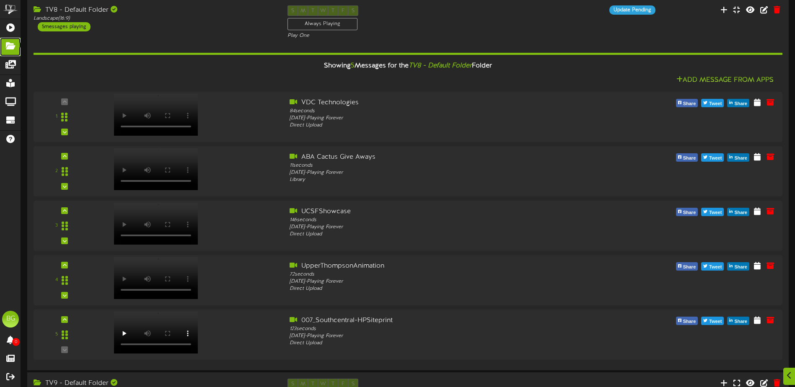
scroll to position [495, 0]
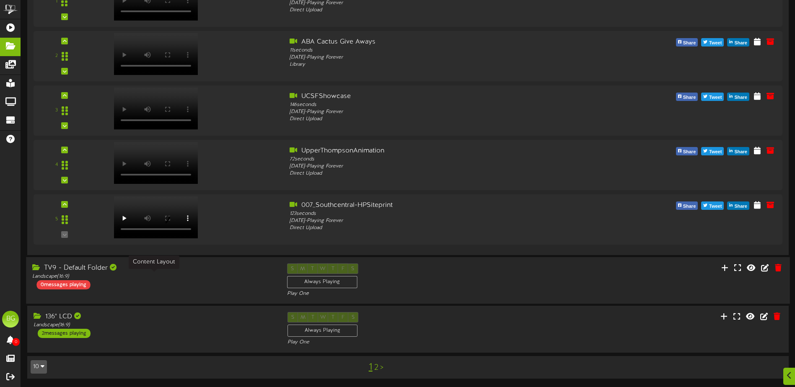
click at [207, 278] on div "Landscape ( 16:9 )" at bounding box center [153, 276] width 242 height 7
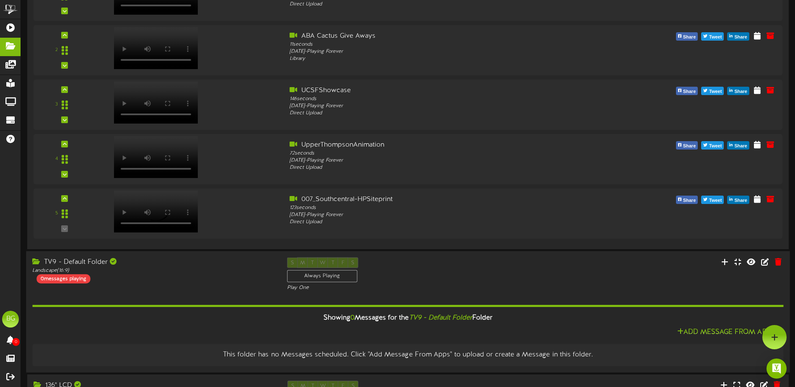
scroll to position [500, 0]
click at [775, 337] on icon at bounding box center [774, 338] width 7 height 8
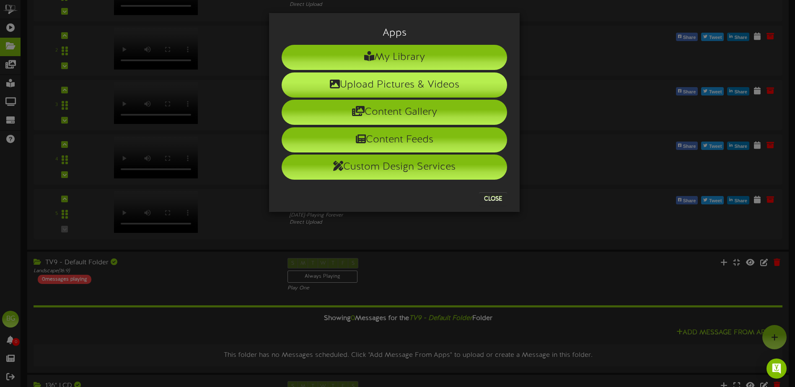
click at [479, 81] on li "Upload Pictures & Videos" at bounding box center [395, 85] width 226 height 25
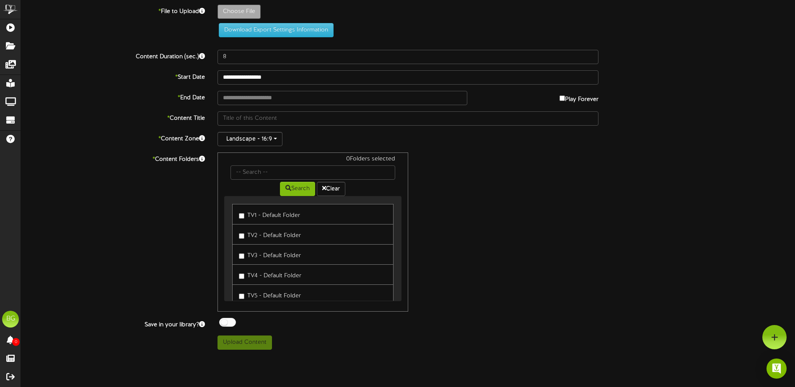
scroll to position [1, 0]
type input "**********"
type input "009_ExtraClips"
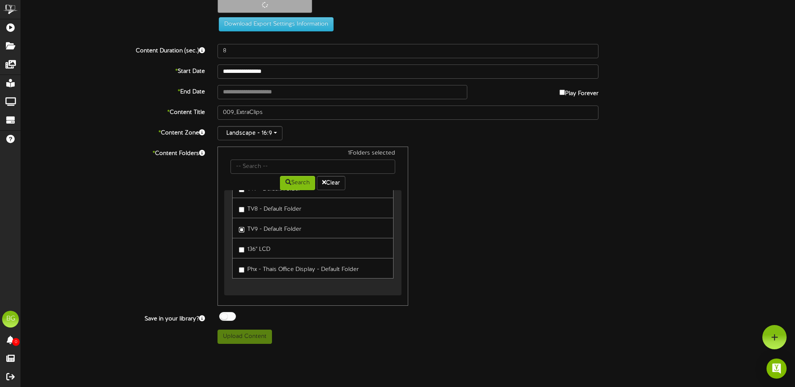
scroll to position [0, 0]
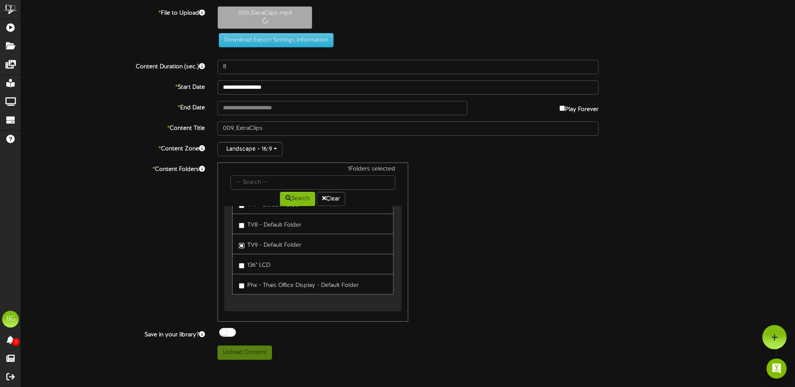
type input "60"
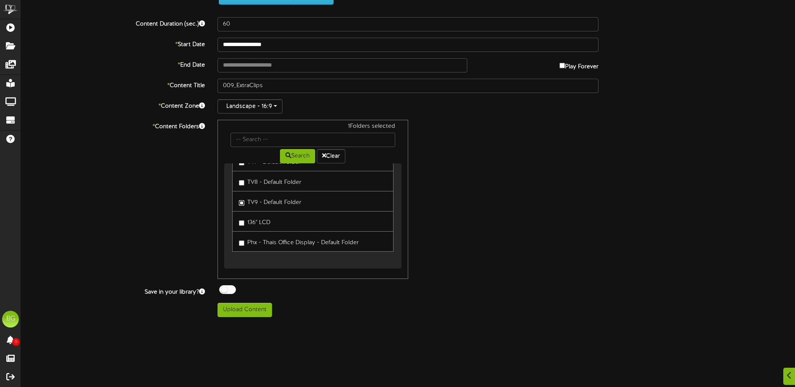
scroll to position [86, 0]
click at [234, 310] on button "Upload Content" at bounding box center [245, 310] width 55 height 14
type input "**********"
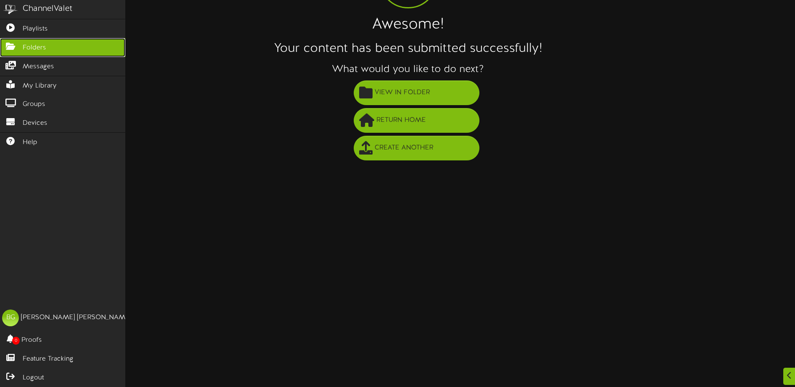
click at [9, 43] on icon at bounding box center [10, 45] width 21 height 6
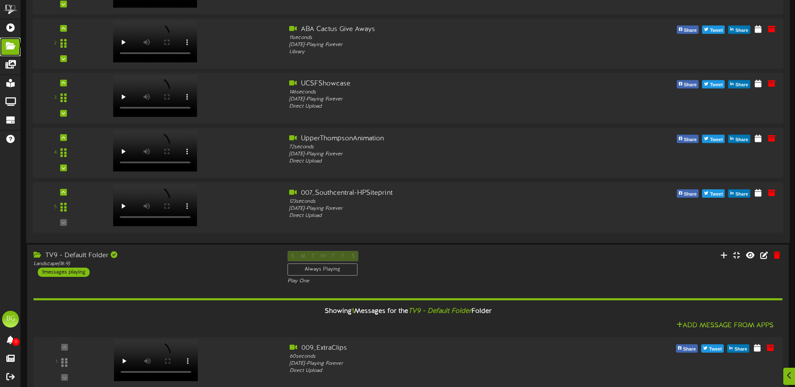
scroll to position [601, 0]
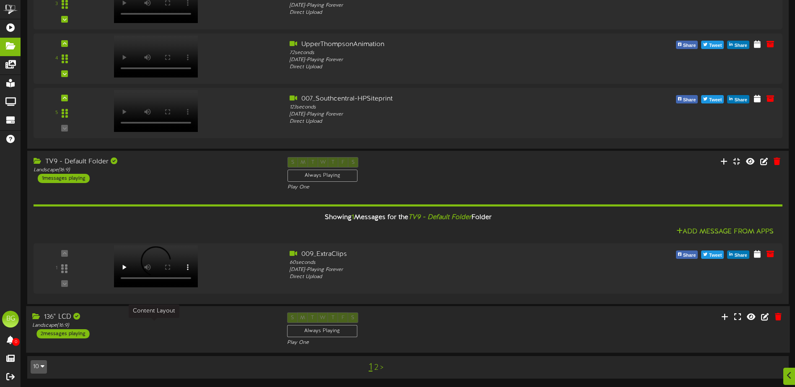
click at [209, 325] on div "Landscape ( 16:9 )" at bounding box center [153, 325] width 242 height 7
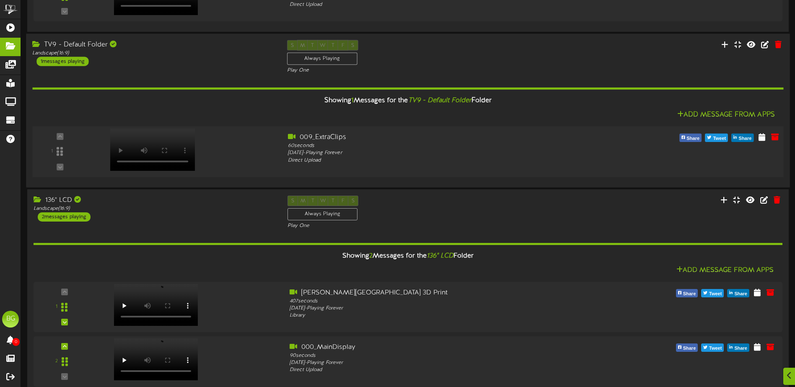
scroll to position [763, 0]
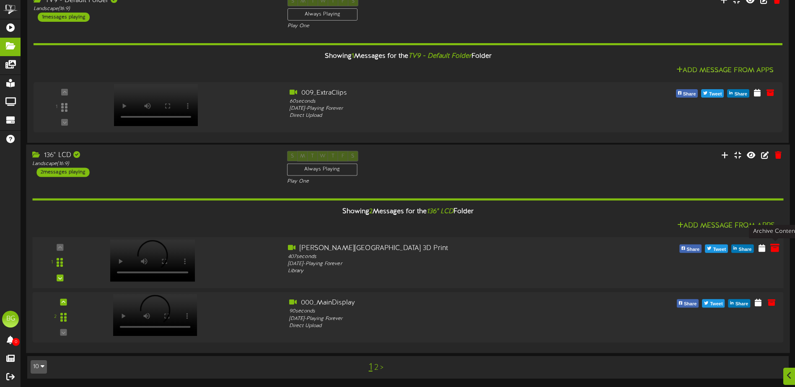
click at [772, 244] on icon at bounding box center [775, 247] width 9 height 9
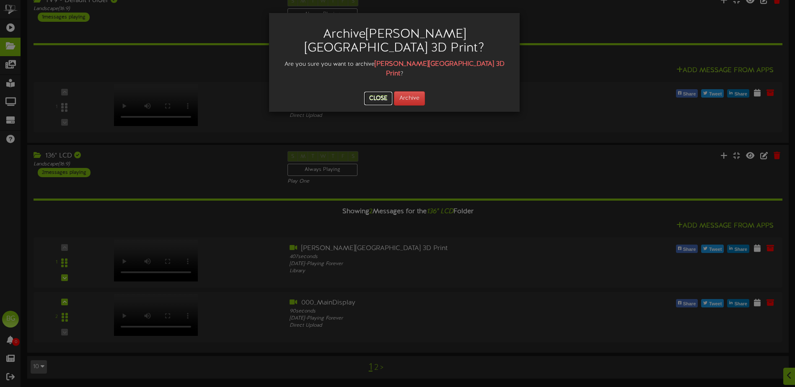
click at [387, 92] on button "Close" at bounding box center [378, 98] width 28 height 13
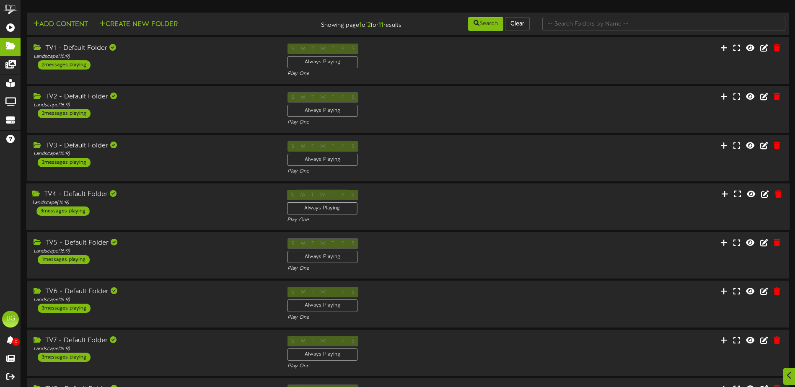
scroll to position [170, 0]
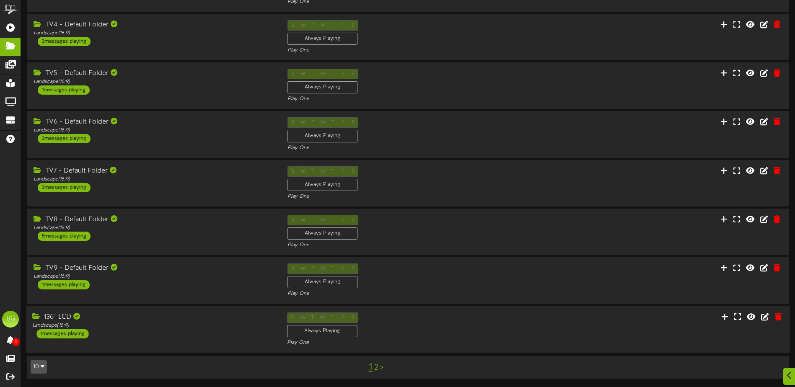
click at [172, 337] on div "136" LCD Landscape ( 16:9 ) 1 messages playing" at bounding box center [153, 325] width 255 height 26
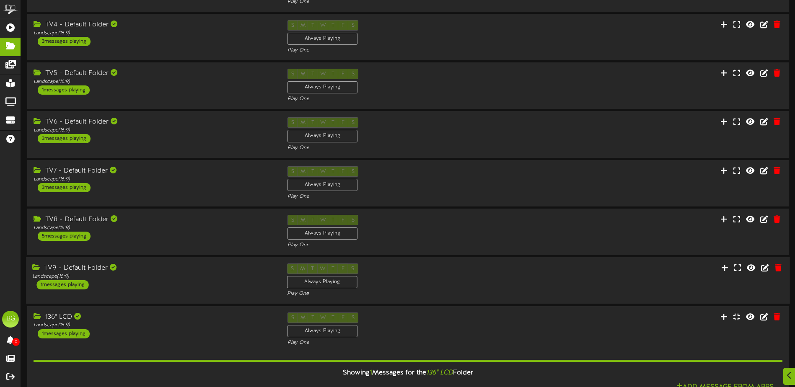
scroll to position [277, 0]
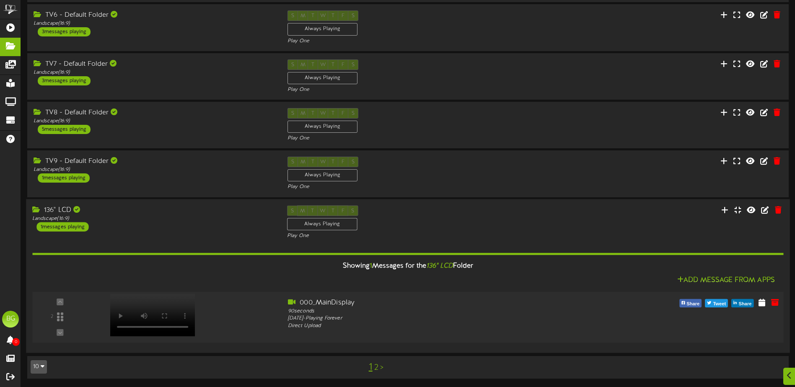
click at [222, 308] on div at bounding box center [187, 313] width 190 height 30
